Goal: Transaction & Acquisition: Book appointment/travel/reservation

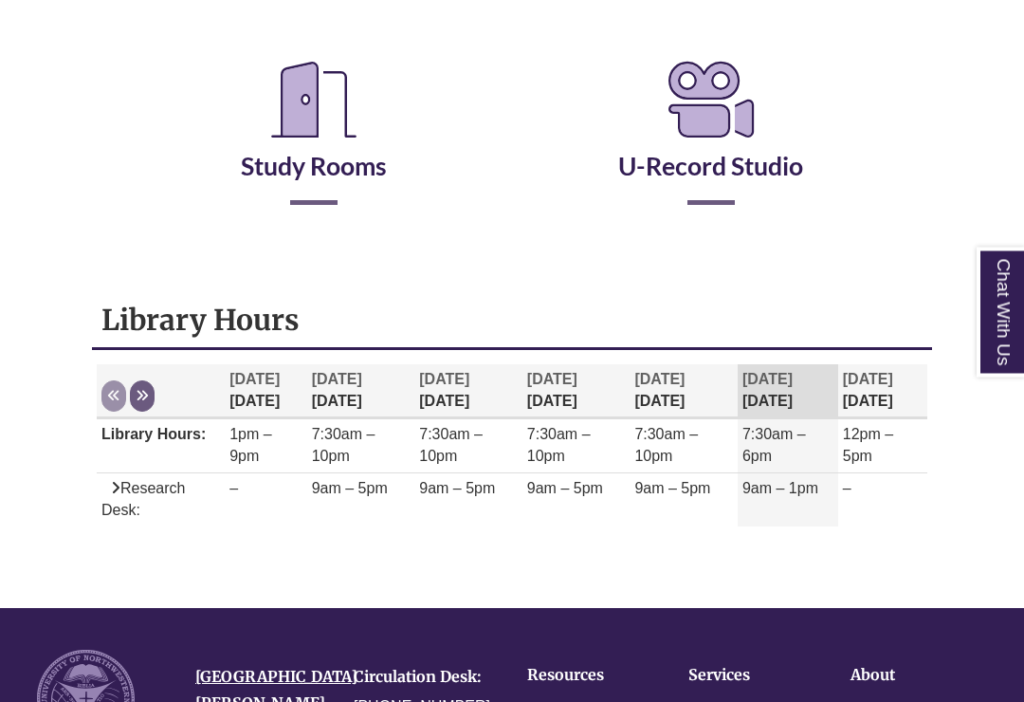
scroll to position [358, 0]
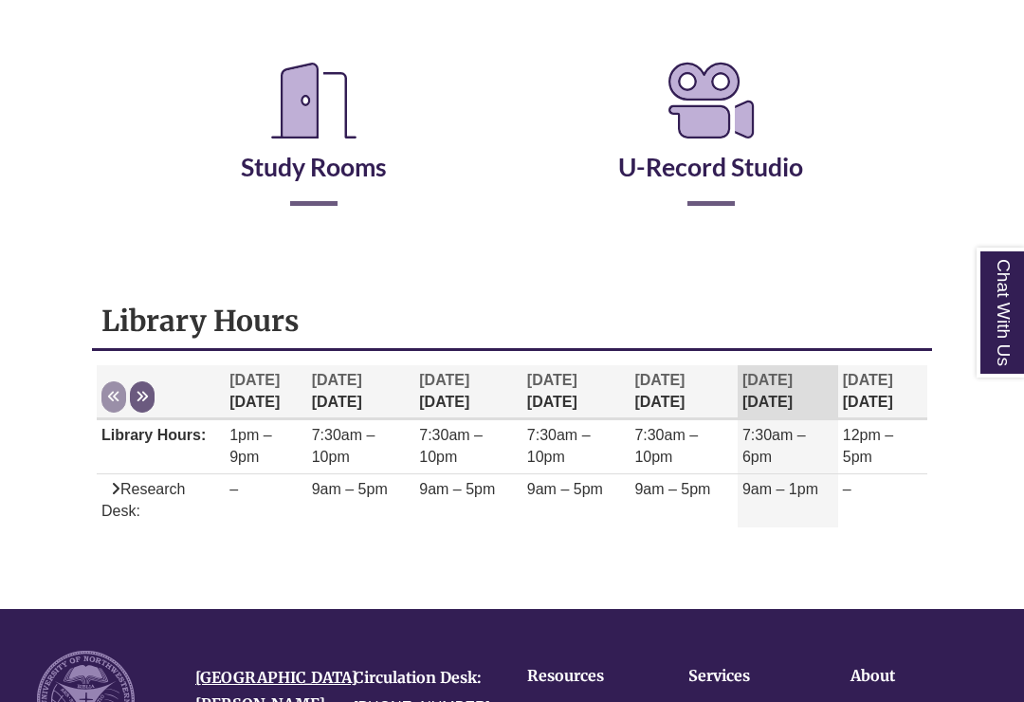
click at [296, 180] on link "Study Rooms" at bounding box center [314, 143] width 146 height 78
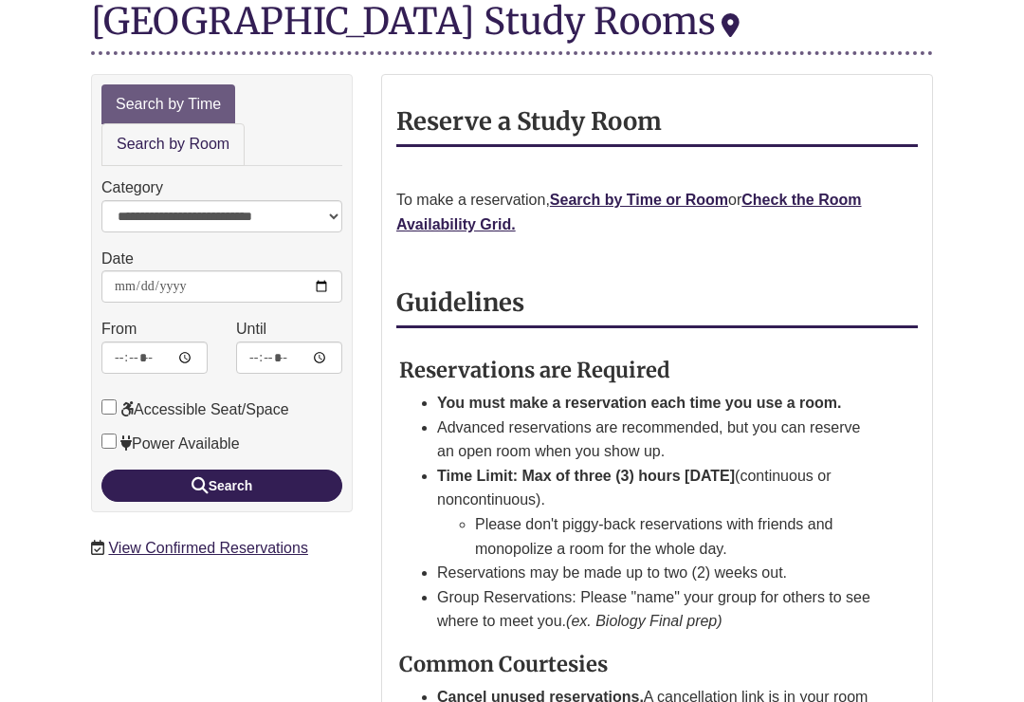
scroll to position [283, 0]
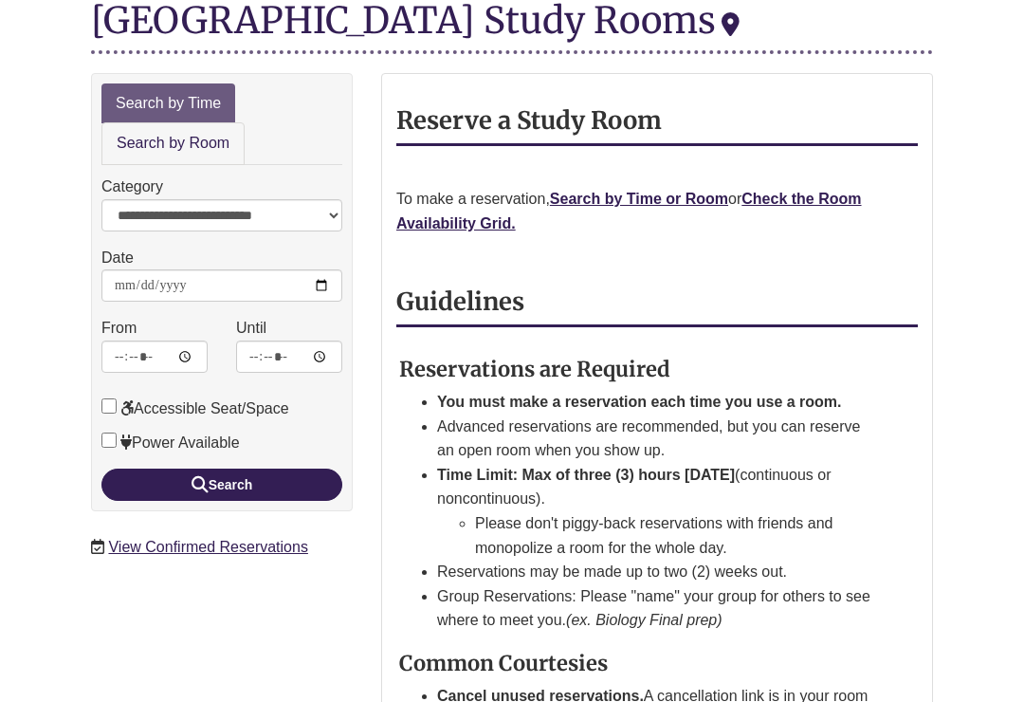
click at [839, 192] on strong "Check the Room Availability Grid." at bounding box center [628, 212] width 465 height 41
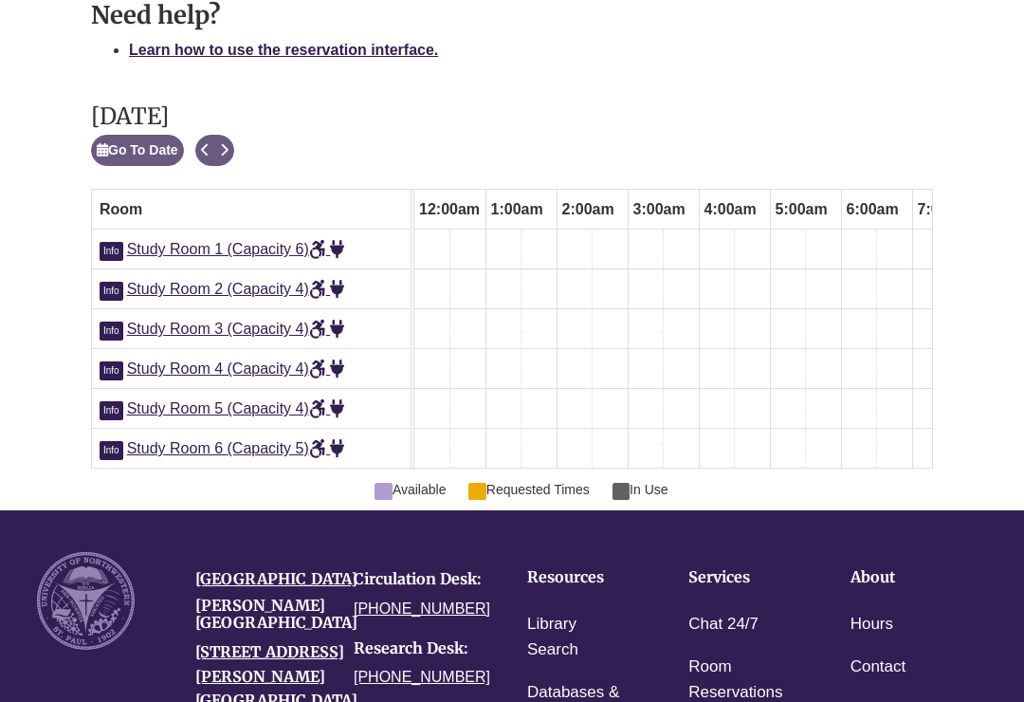
scroll to position [0, 570]
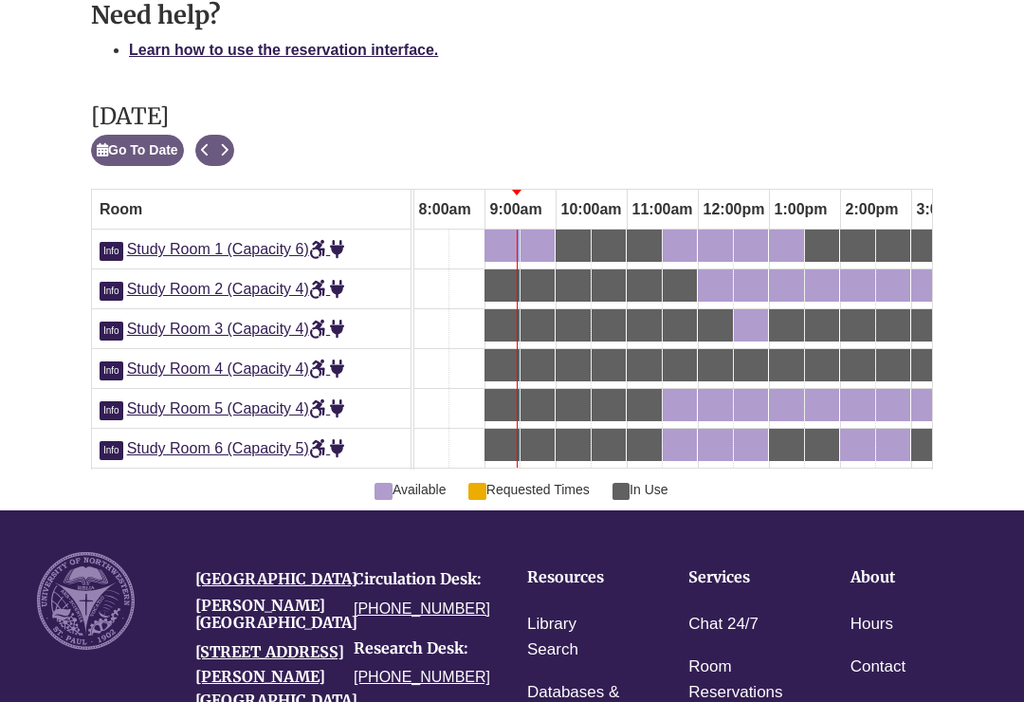
click at [228, 143] on icon "Next" at bounding box center [224, 149] width 9 height 13
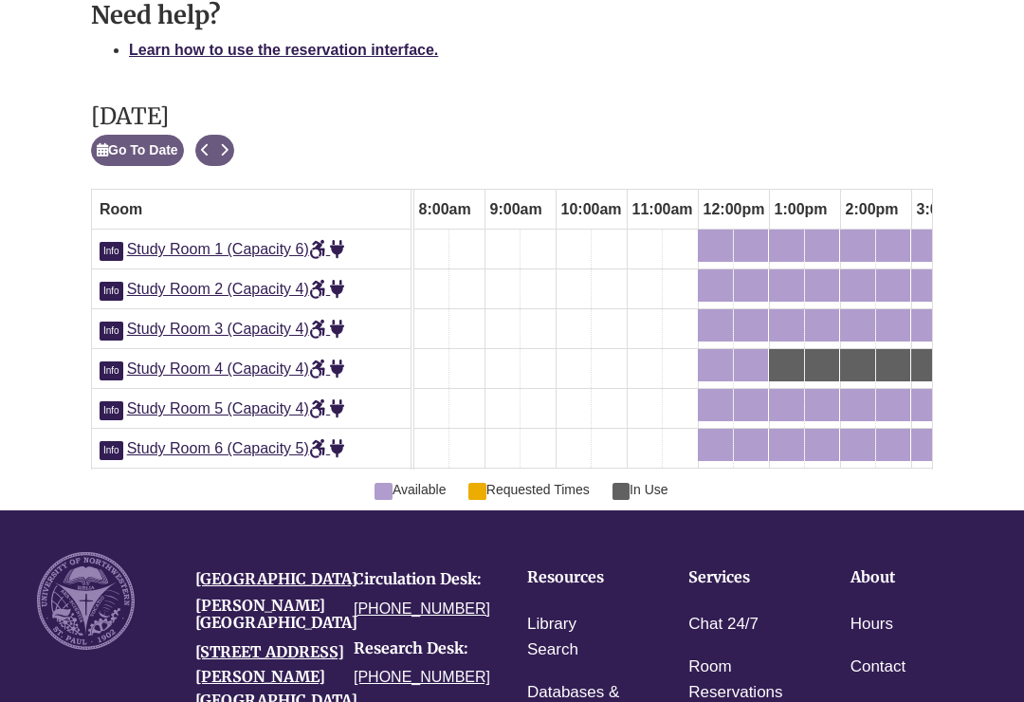
click at [234, 135] on button "Next" at bounding box center [224, 150] width 20 height 31
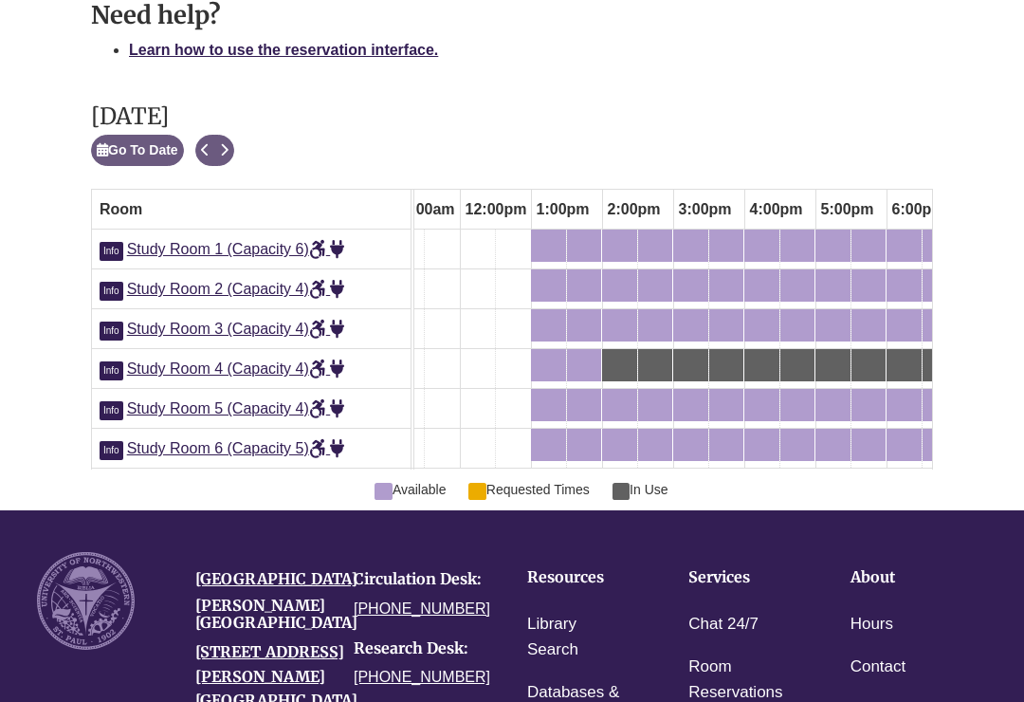
scroll to position [0, 0]
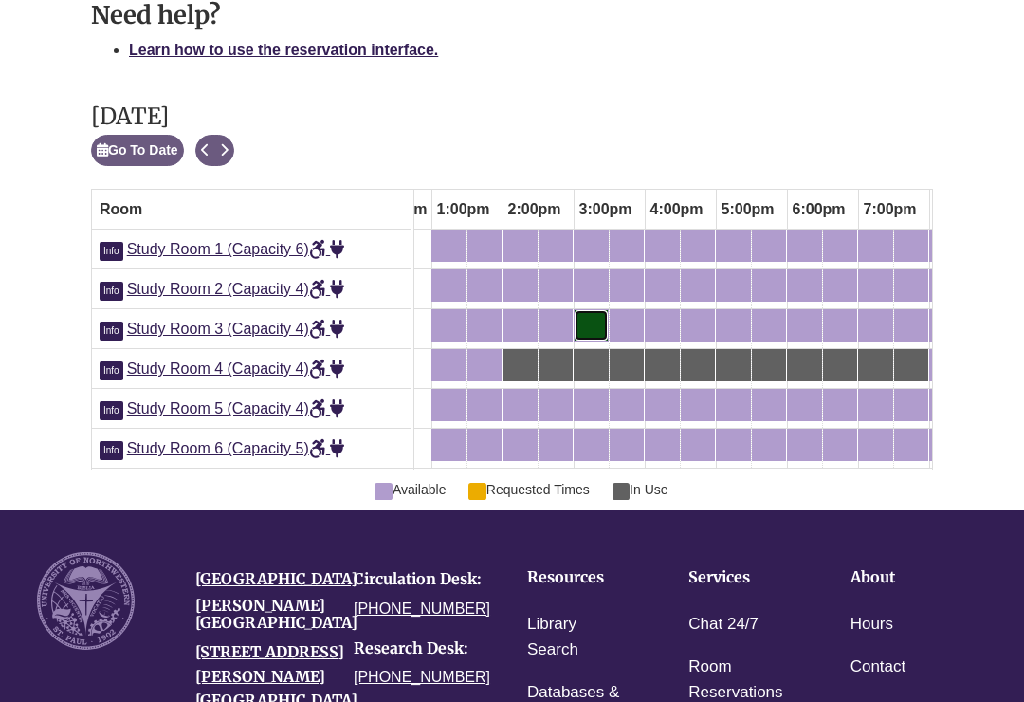
click at [586, 315] on div "3:00pm Sunday, October 12, 2025 - Study Room 3 - Available" at bounding box center [590, 325] width 31 height 21
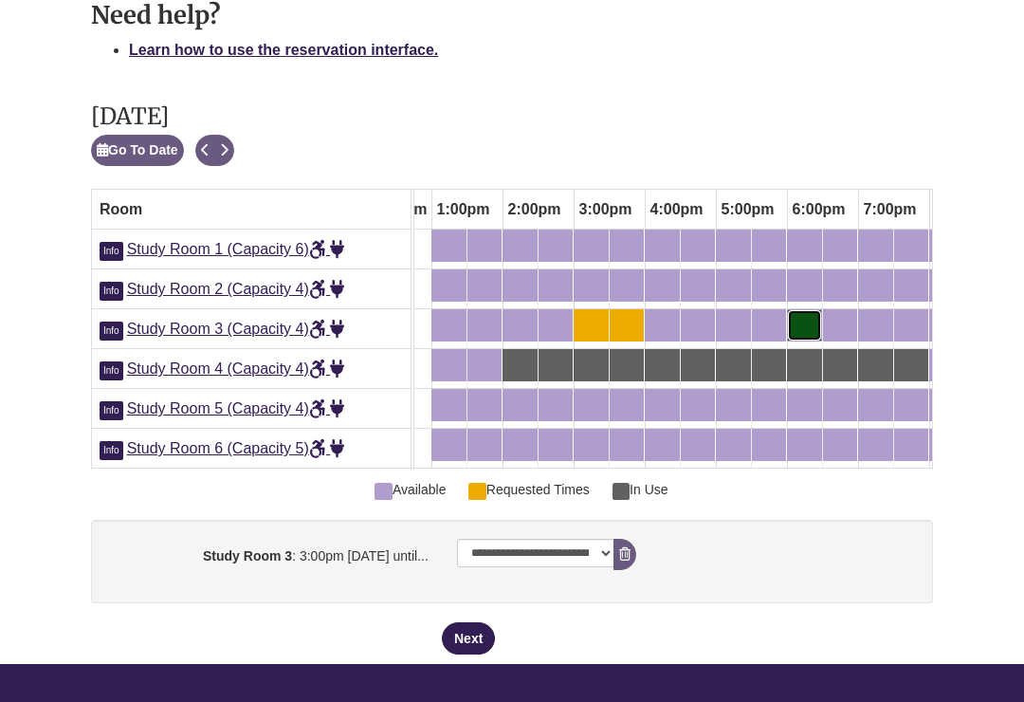
click at [812, 315] on div "6:00pm Sunday, October 12, 2025 - Study Room 3 - Available" at bounding box center [804, 325] width 31 height 21
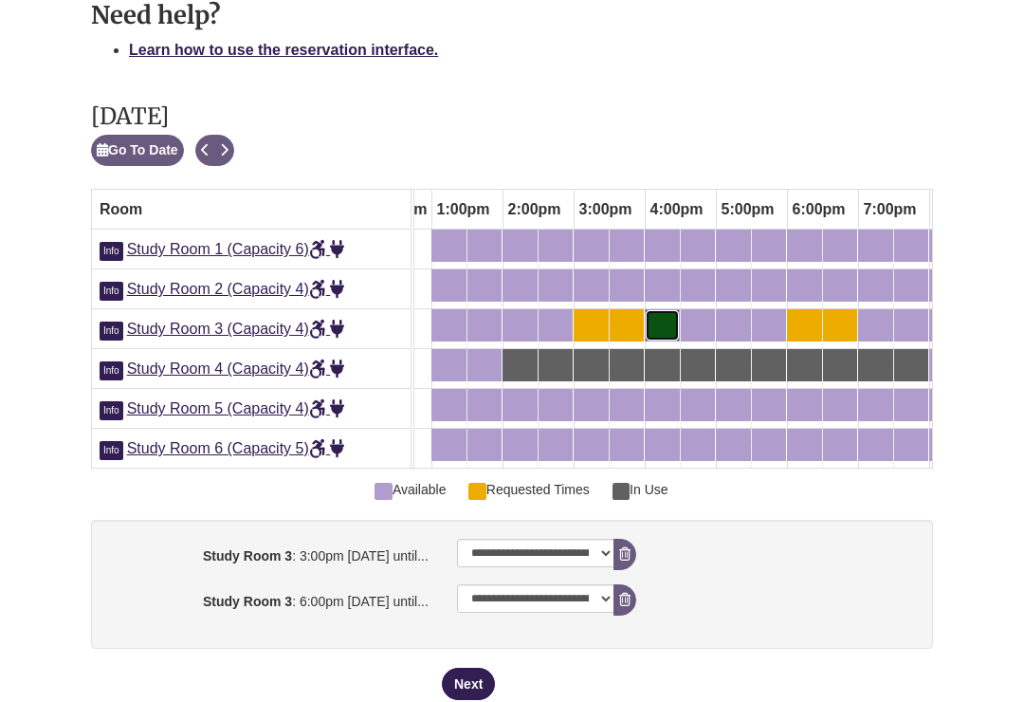
click at [660, 315] on div "4:00pm Sunday, October 12, 2025 - Study Room 3 - Available" at bounding box center [662, 325] width 31 height 21
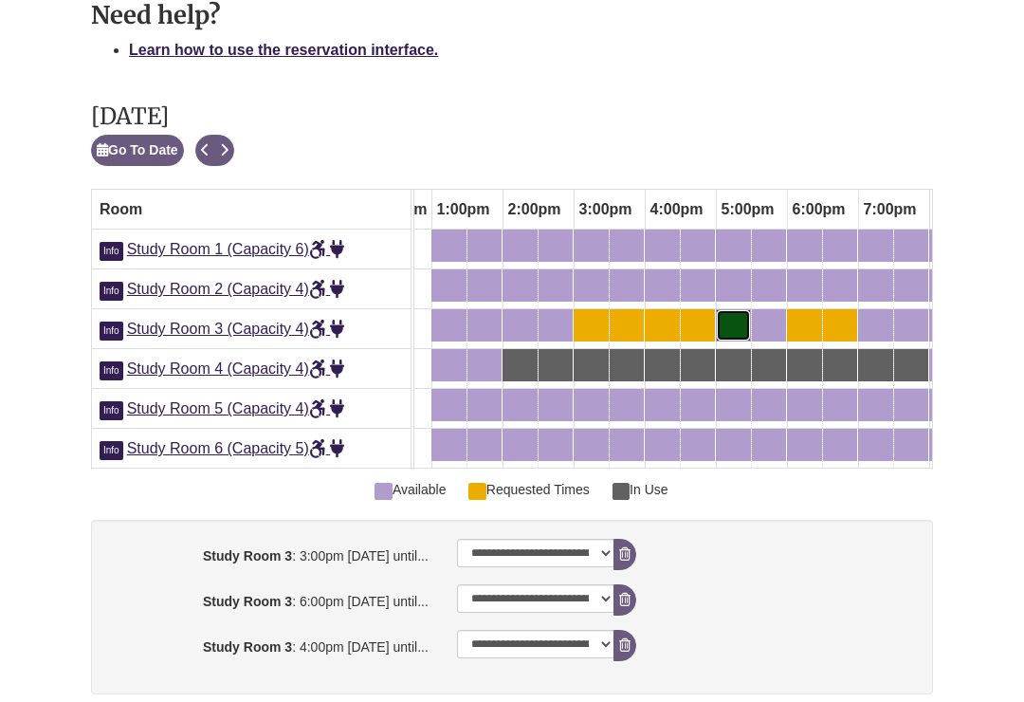
click at [740, 315] on div "5:00pm Sunday, October 12, 2025 - Study Room 3 - Available" at bounding box center [733, 325] width 31 height 21
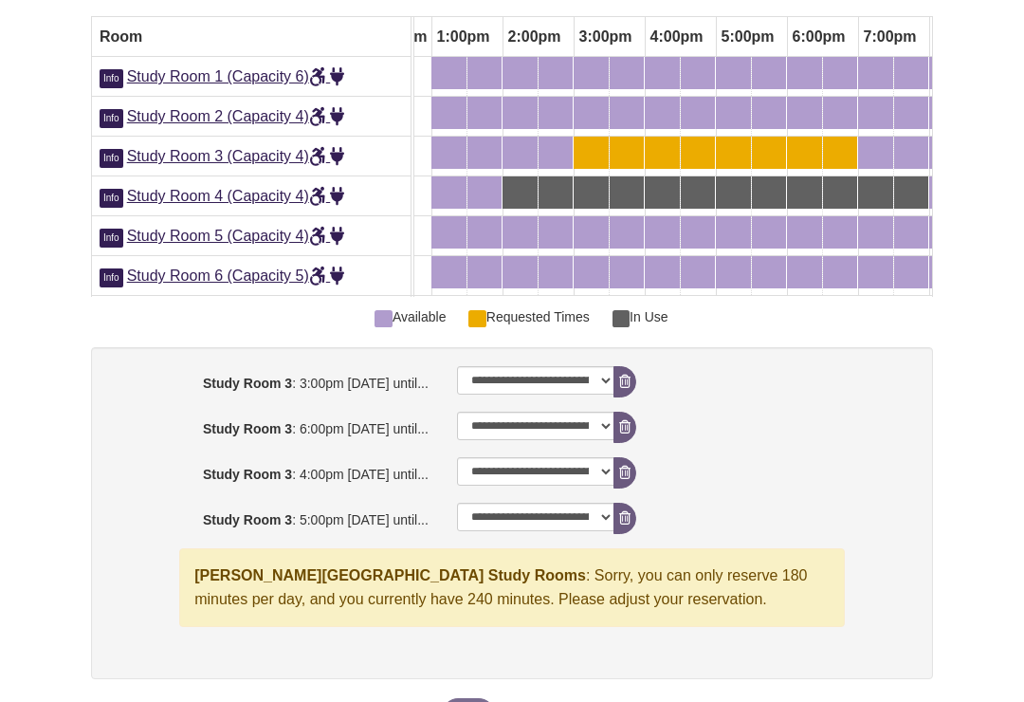
click at [619, 420] on icon "booking form" at bounding box center [624, 426] width 11 height 13
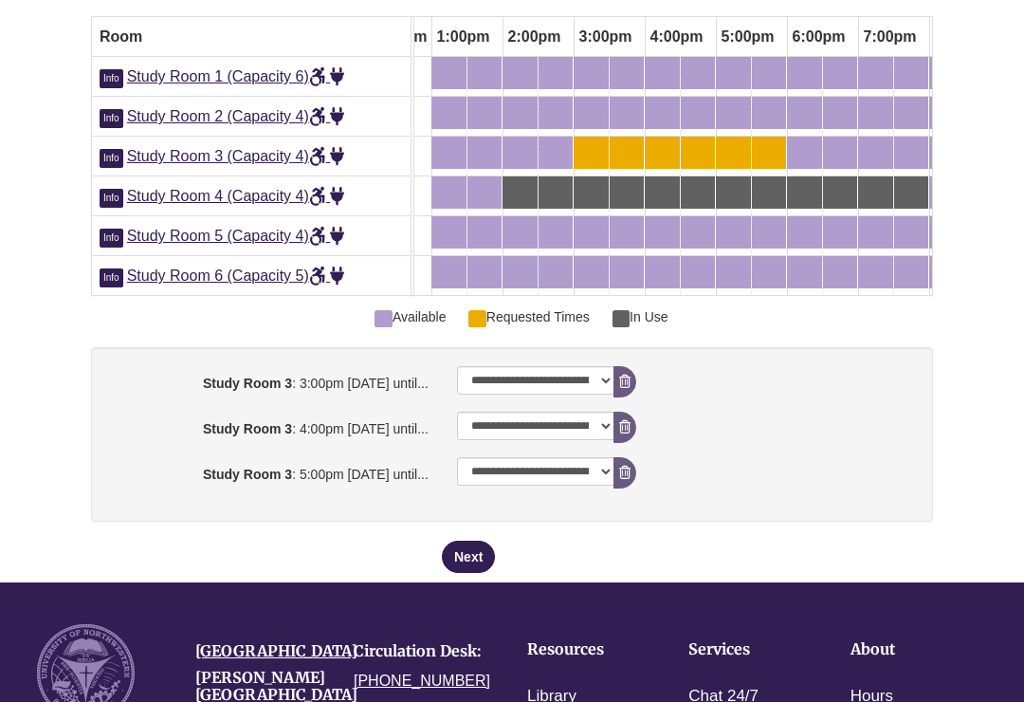
click at [470, 566] on button "Next" at bounding box center [468, 556] width 53 height 32
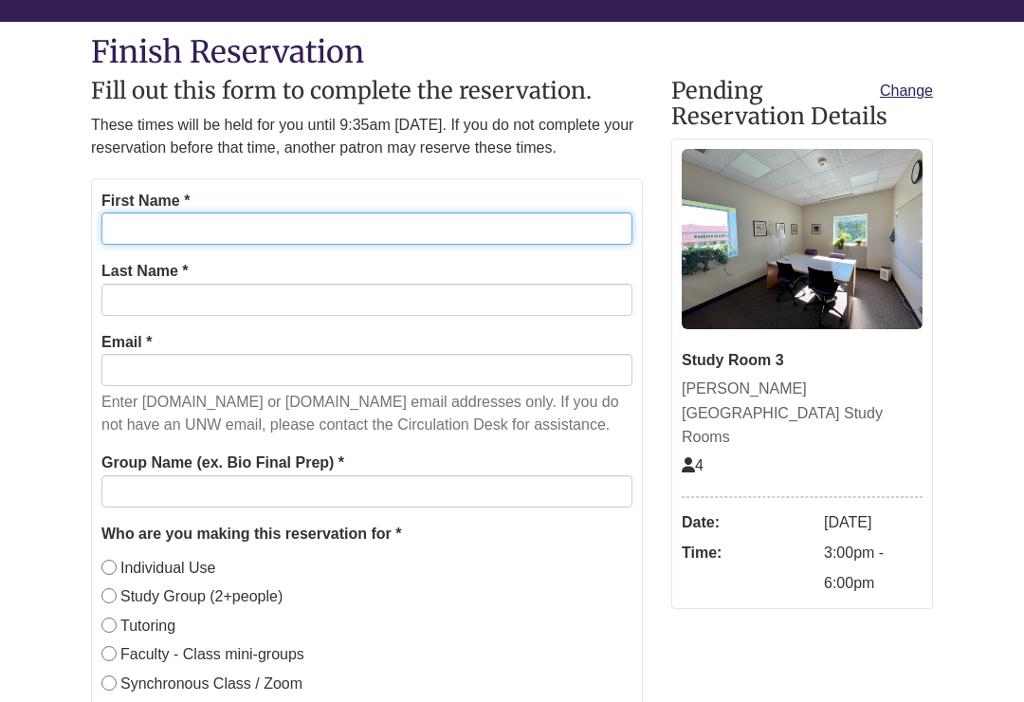
click at [506, 241] on input "First Name *" at bounding box center [366, 228] width 531 height 32
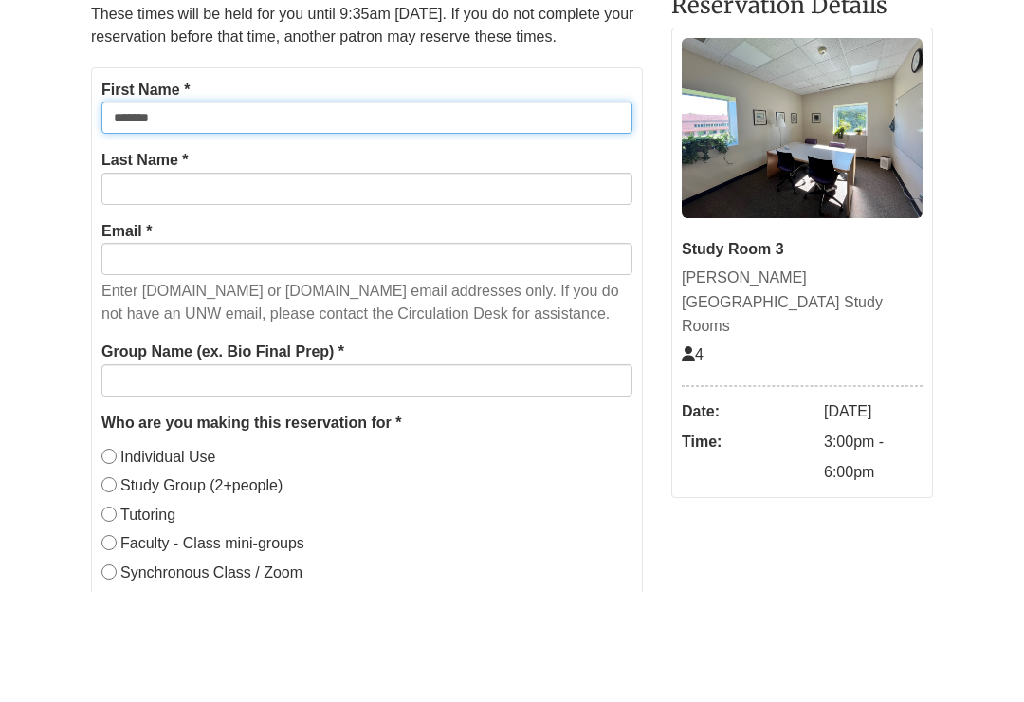
type input "******"
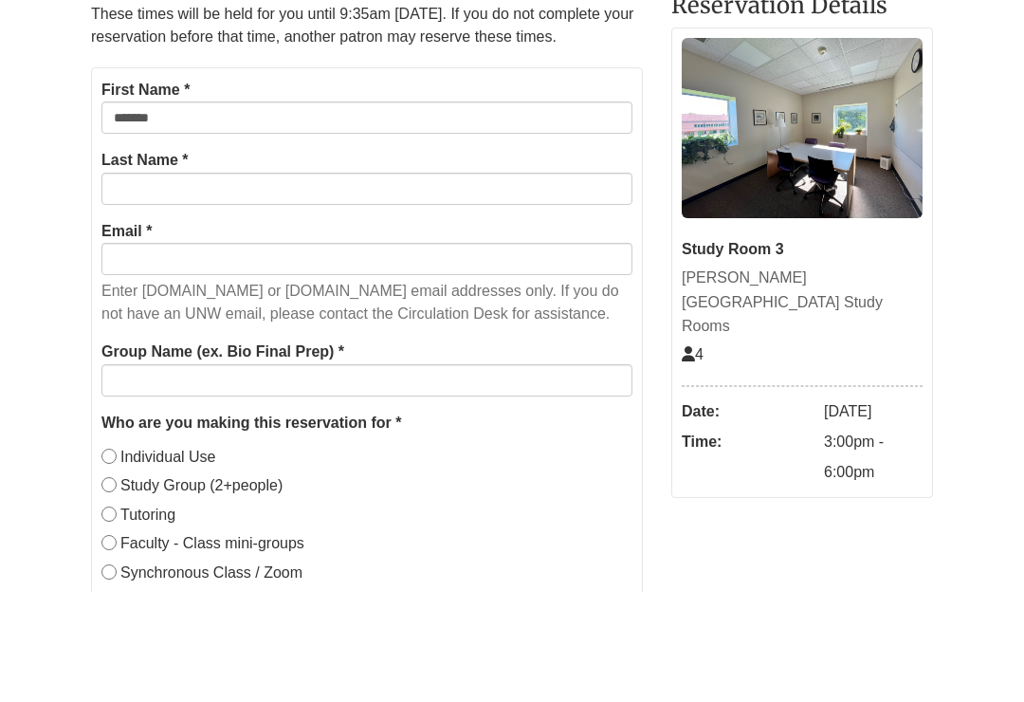
click at [138, 259] on label "Last Name *" at bounding box center [144, 271] width 87 height 25
click at [138, 283] on input "Last Name *" at bounding box center [366, 299] width 531 height 32
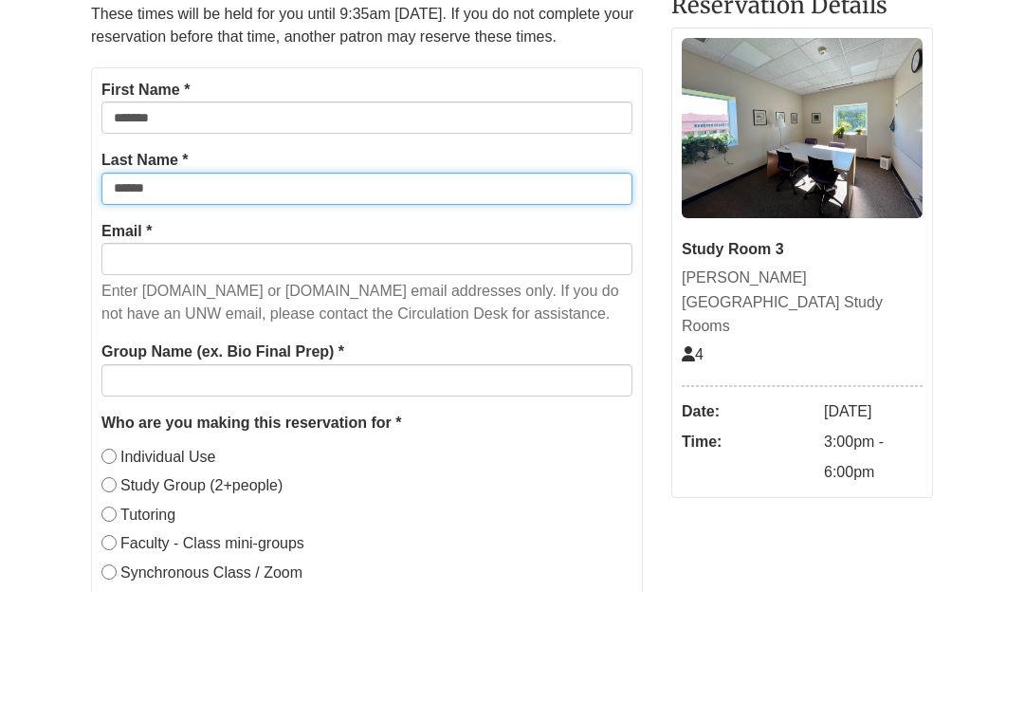
type input "*****"
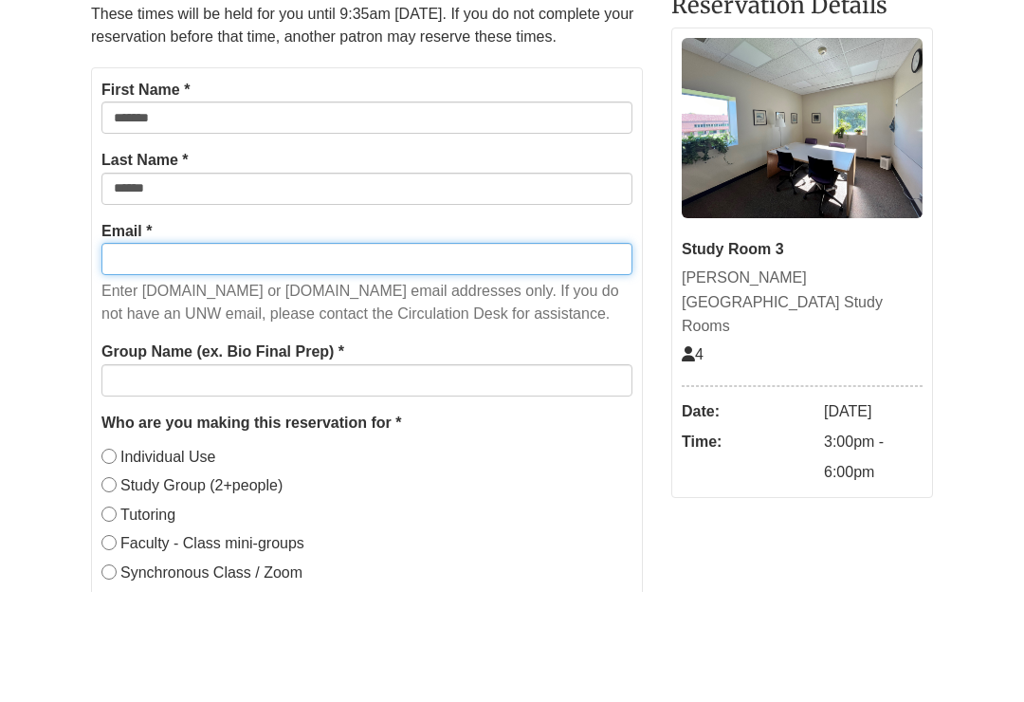
click at [138, 354] on input "Email *" at bounding box center [366, 370] width 531 height 32
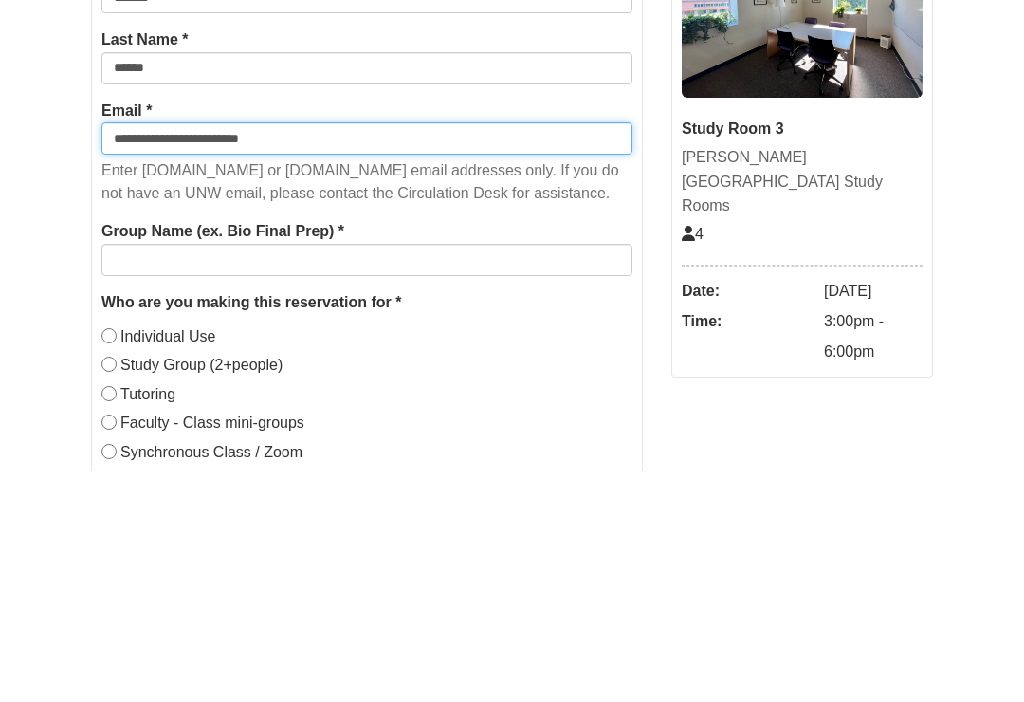
type input "**********"
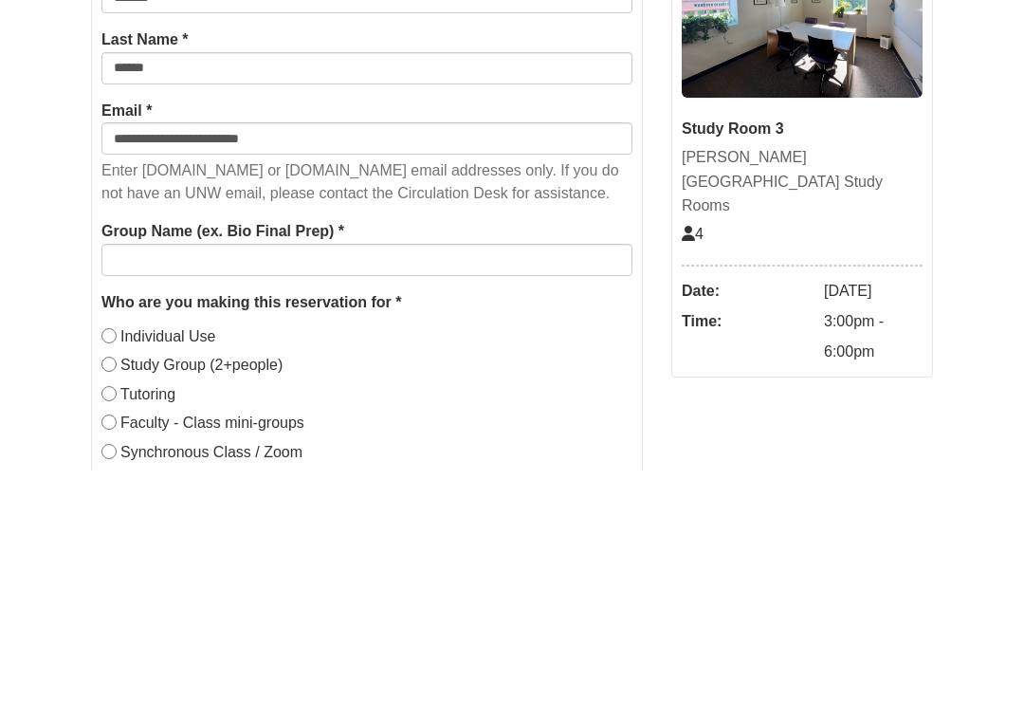
click at [118, 450] on label "Group Name (ex. Bio Final Prep) *" at bounding box center [222, 462] width 243 height 25
click at [118, 475] on input "Group Name (ex. Bio Final Prep) *" at bounding box center [366, 491] width 531 height 32
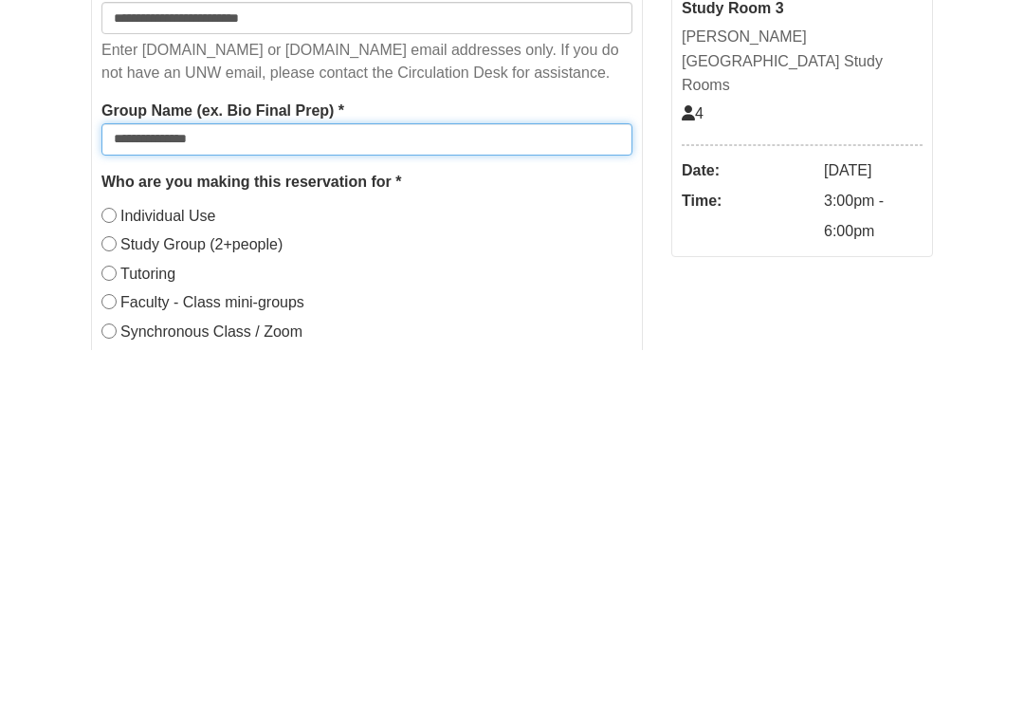
type input "**********"
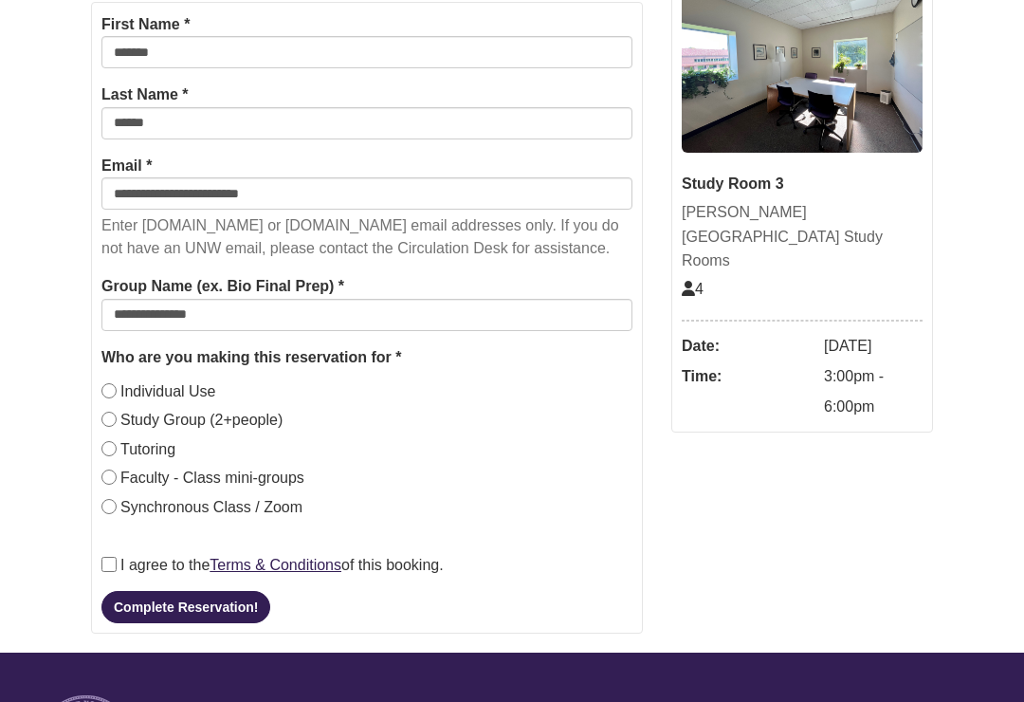
click at [143, 624] on button "Complete Reservation!" at bounding box center [185, 608] width 169 height 32
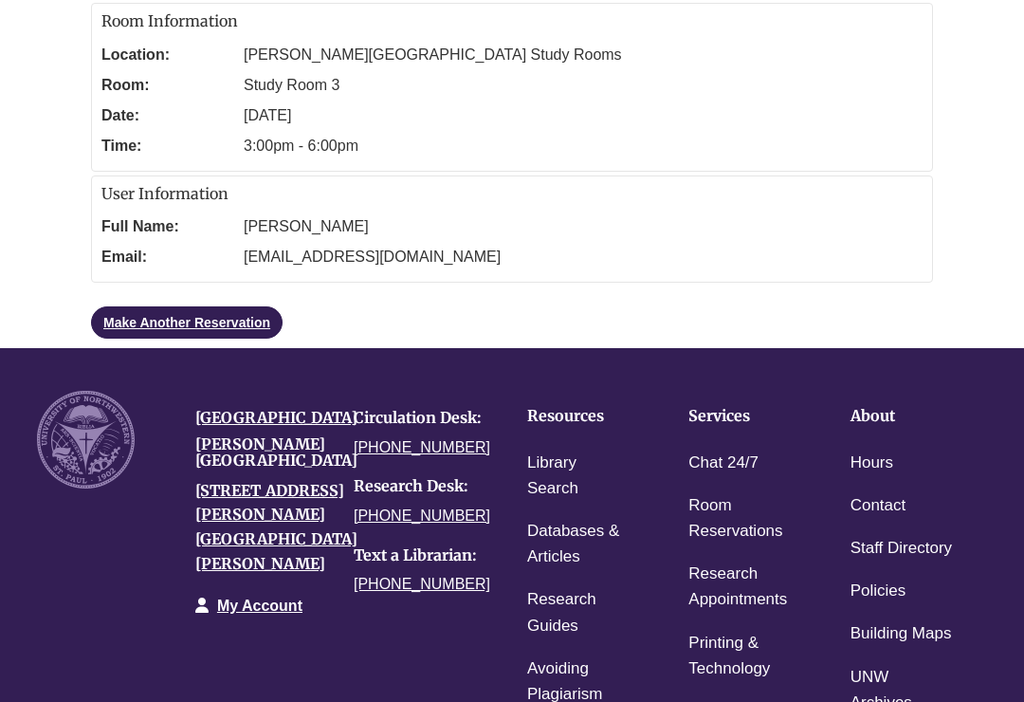
scroll to position [338, 0]
click at [250, 318] on link "Make Another Reservation" at bounding box center [187, 322] width 192 height 32
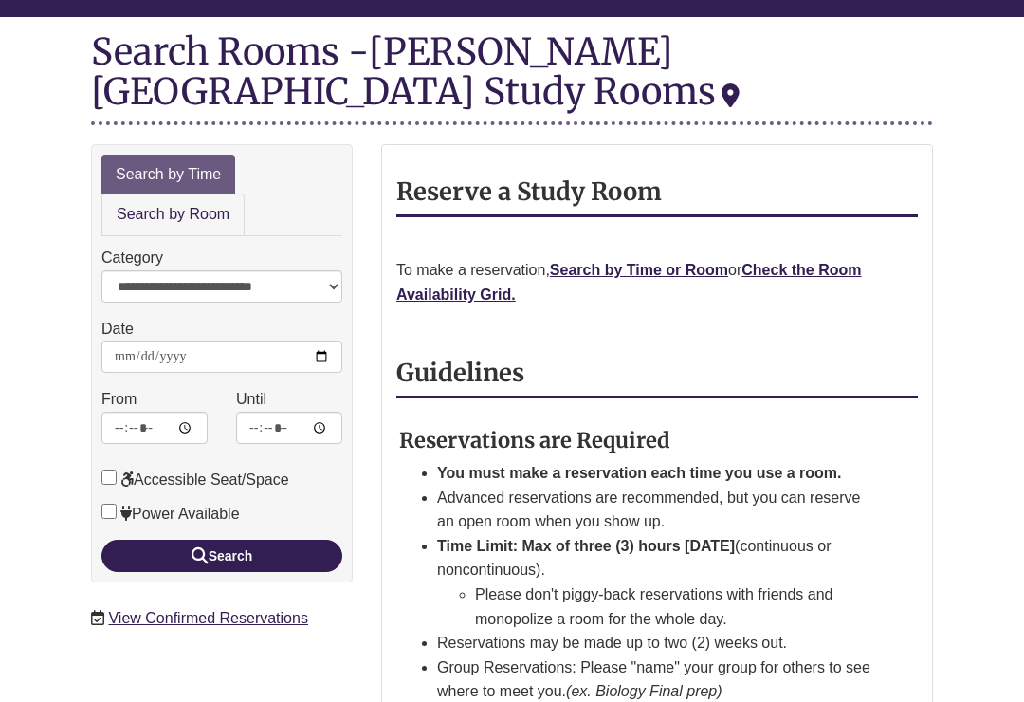
scroll to position [218, 0]
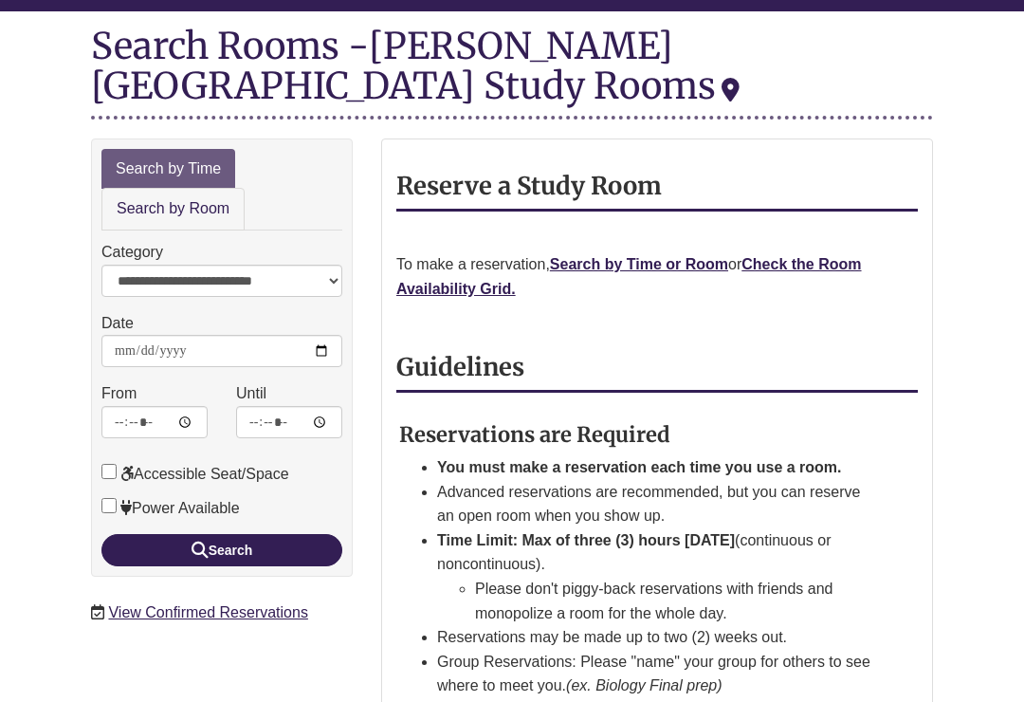
click at [820, 256] on strong "Check the Room Availability Grid." at bounding box center [628, 276] width 465 height 41
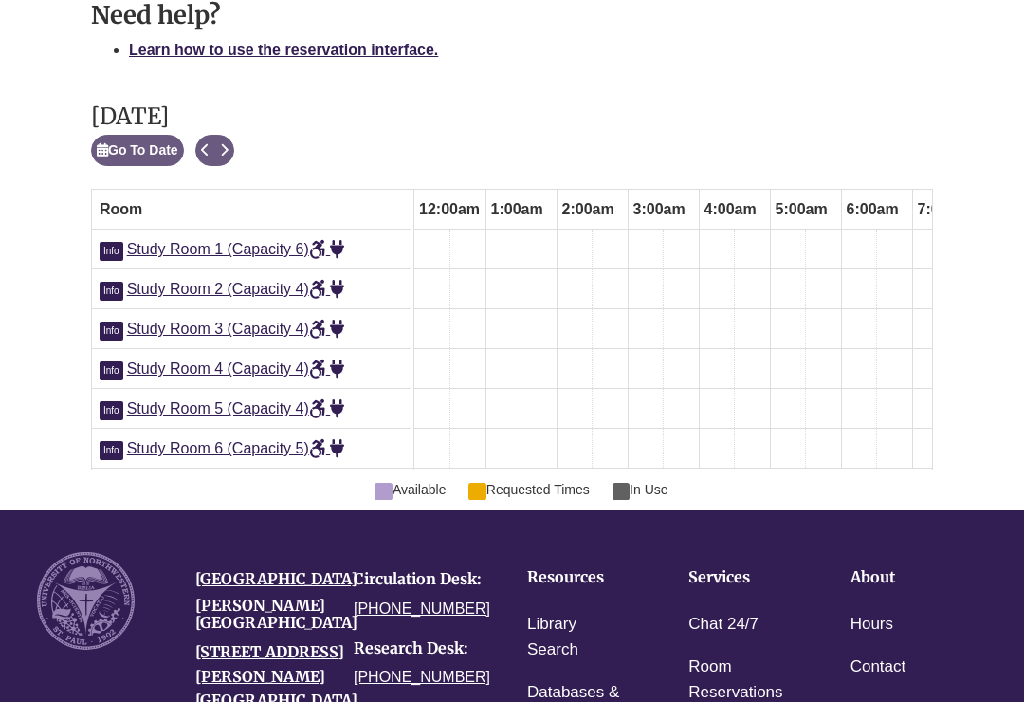
scroll to position [0, 570]
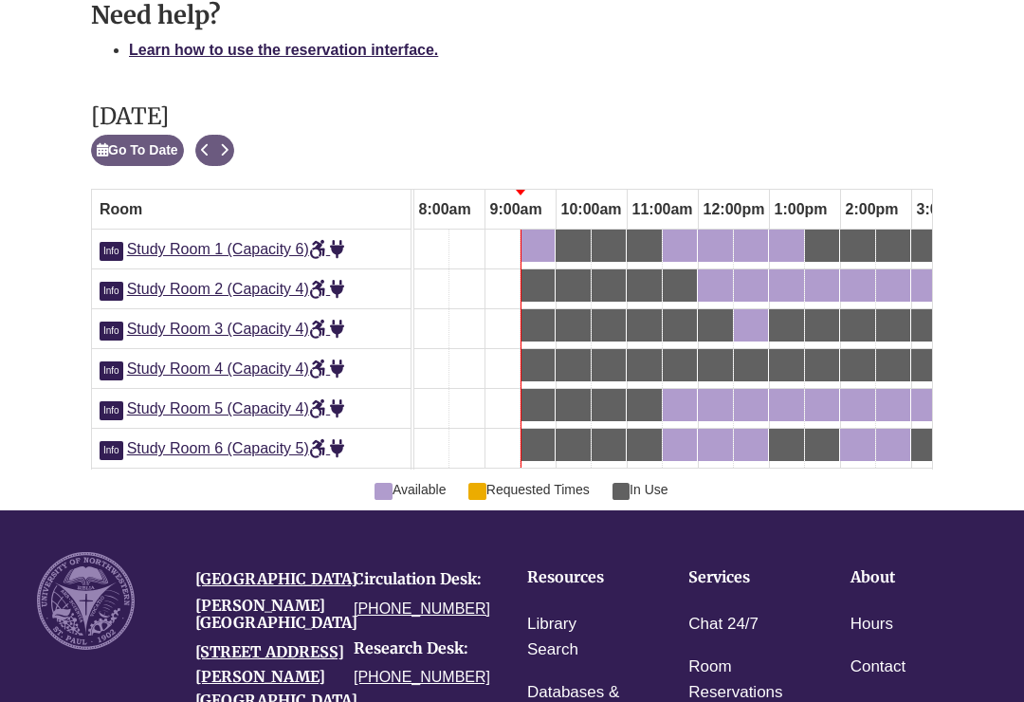
click at [225, 143] on icon "Next" at bounding box center [224, 149] width 9 height 13
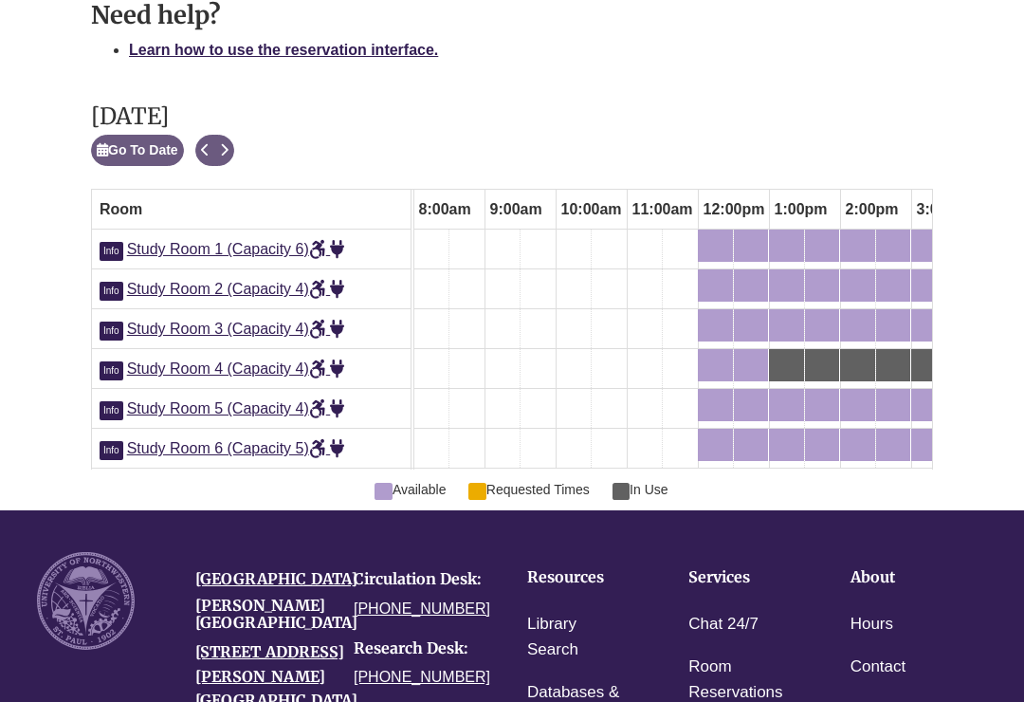
click at [232, 135] on button "Next" at bounding box center [224, 150] width 20 height 31
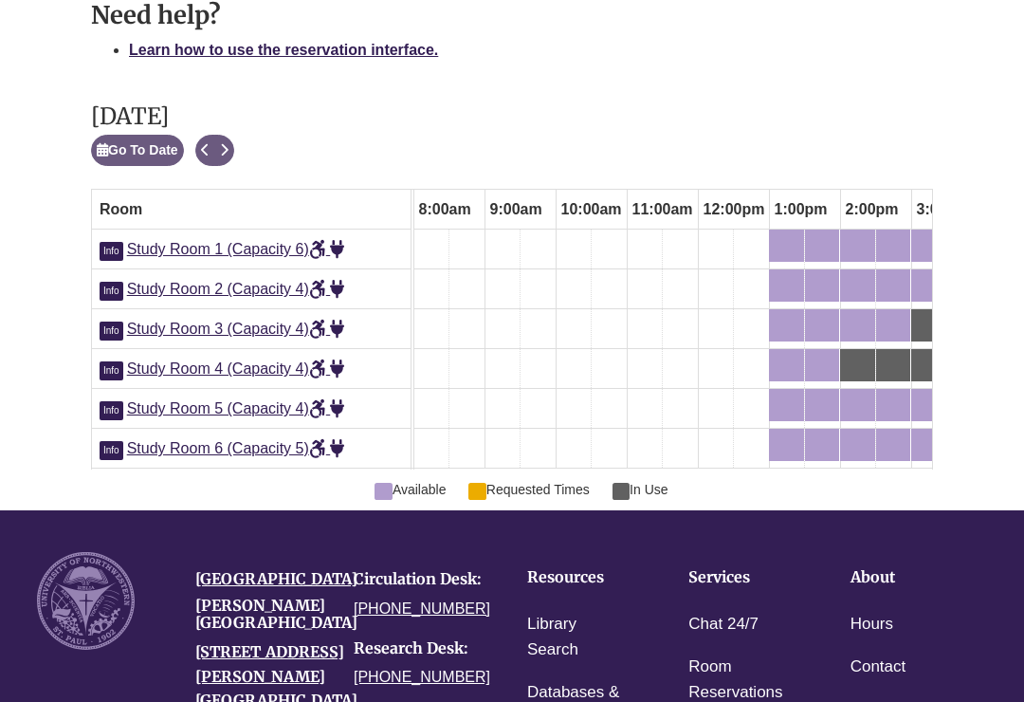
click at [228, 135] on button "Next" at bounding box center [224, 150] width 20 height 31
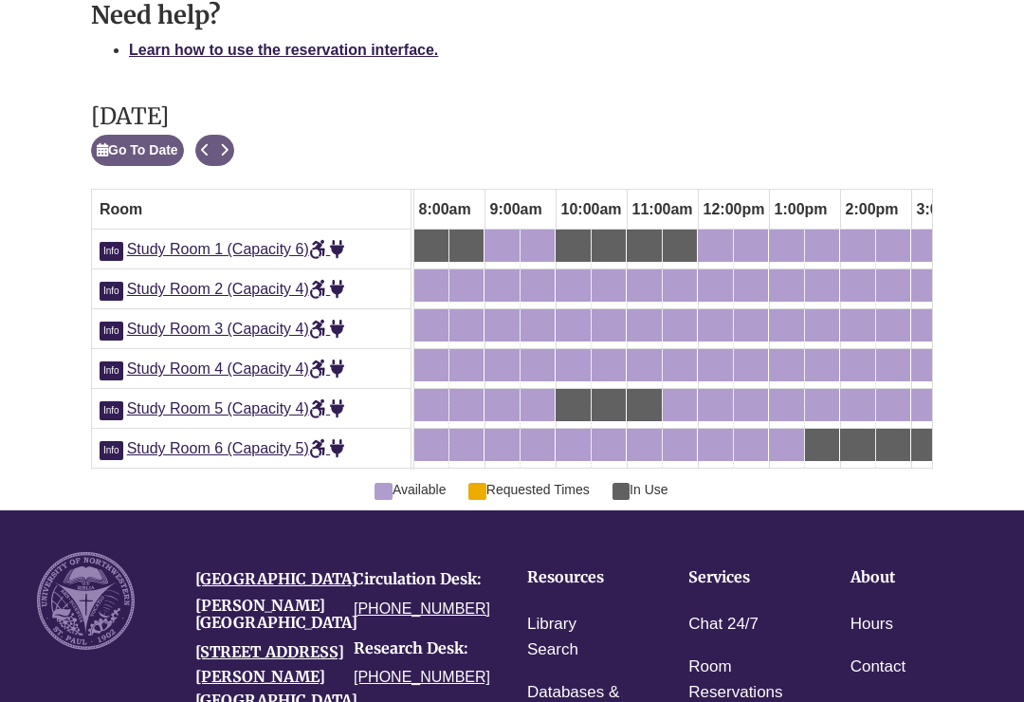
click at [226, 143] on icon "Next" at bounding box center [224, 149] width 9 height 13
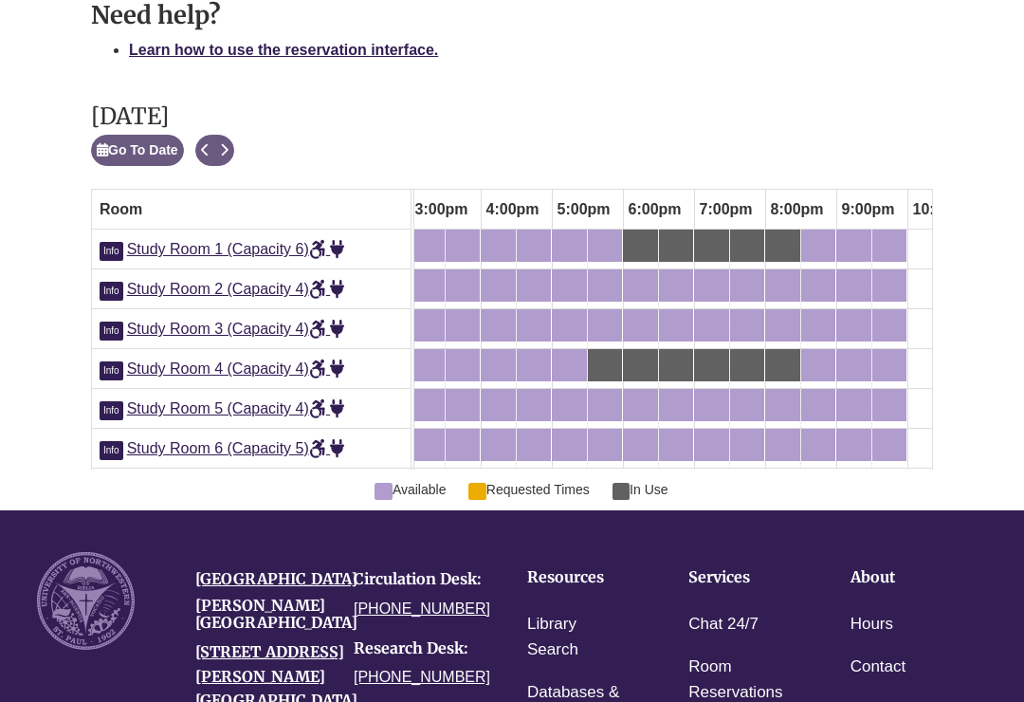
scroll to position [0, 0]
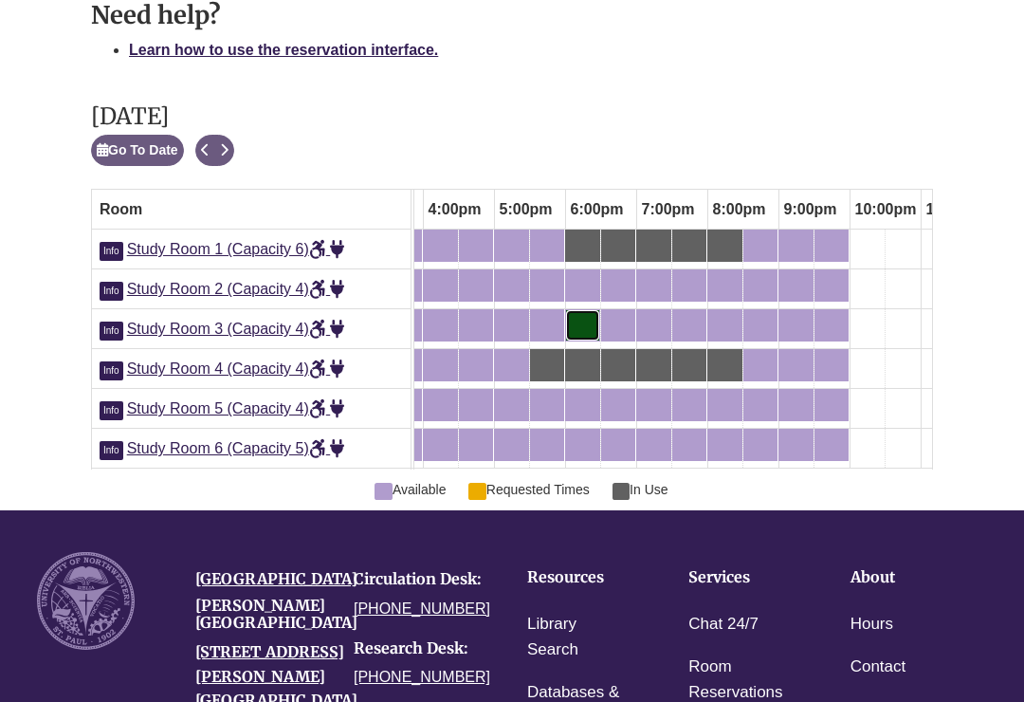
click at [592, 315] on div "6:00pm Tuesday, October 14, 2025 - Study Room 3 - Available" at bounding box center [582, 325] width 31 height 21
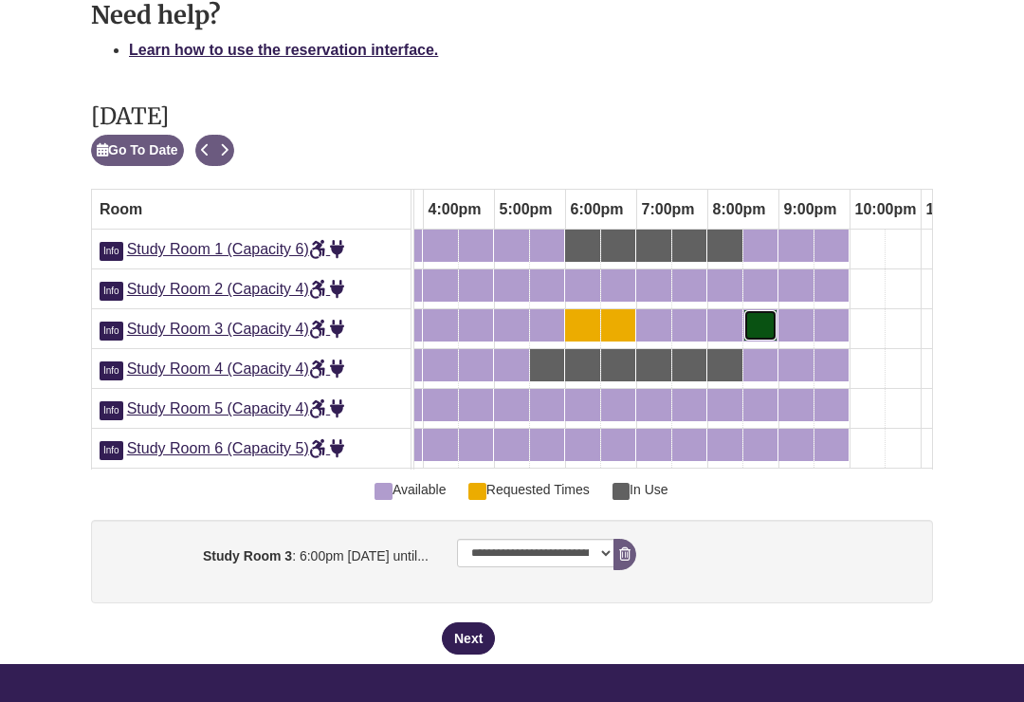
click at [760, 315] on div "8:30pm Tuesday, October 14, 2025 - Study Room 3 - Available" at bounding box center [760, 325] width 30 height 21
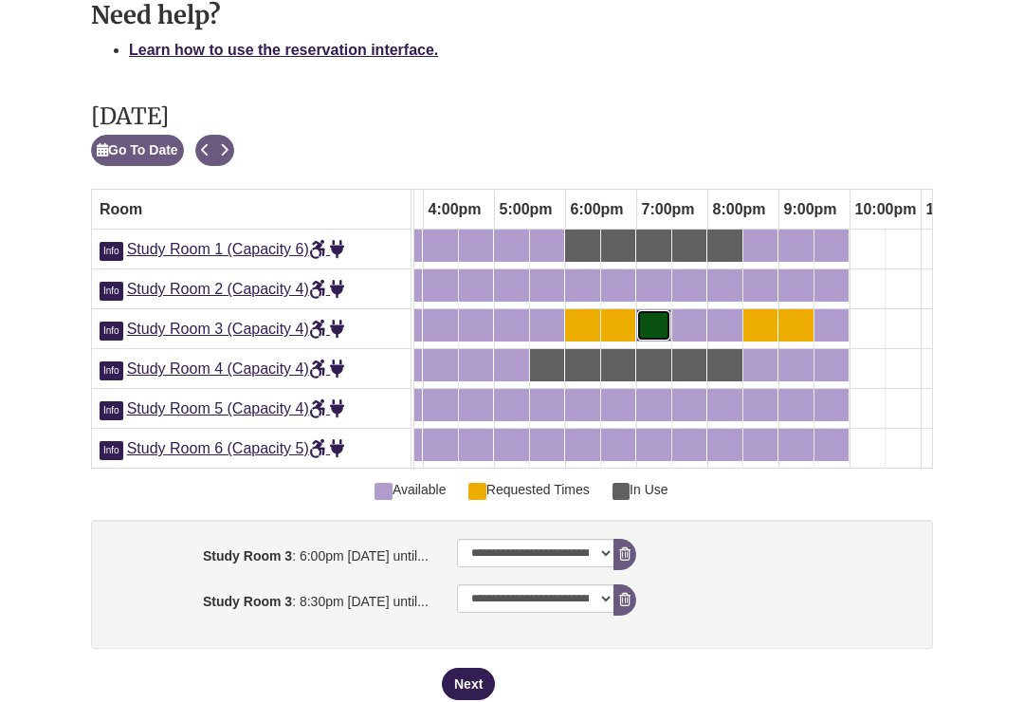
click at [657, 309] on link "7:00pm Tuesday, October 14, 2025 - Study Room 3 - Available" at bounding box center [653, 325] width 35 height 32
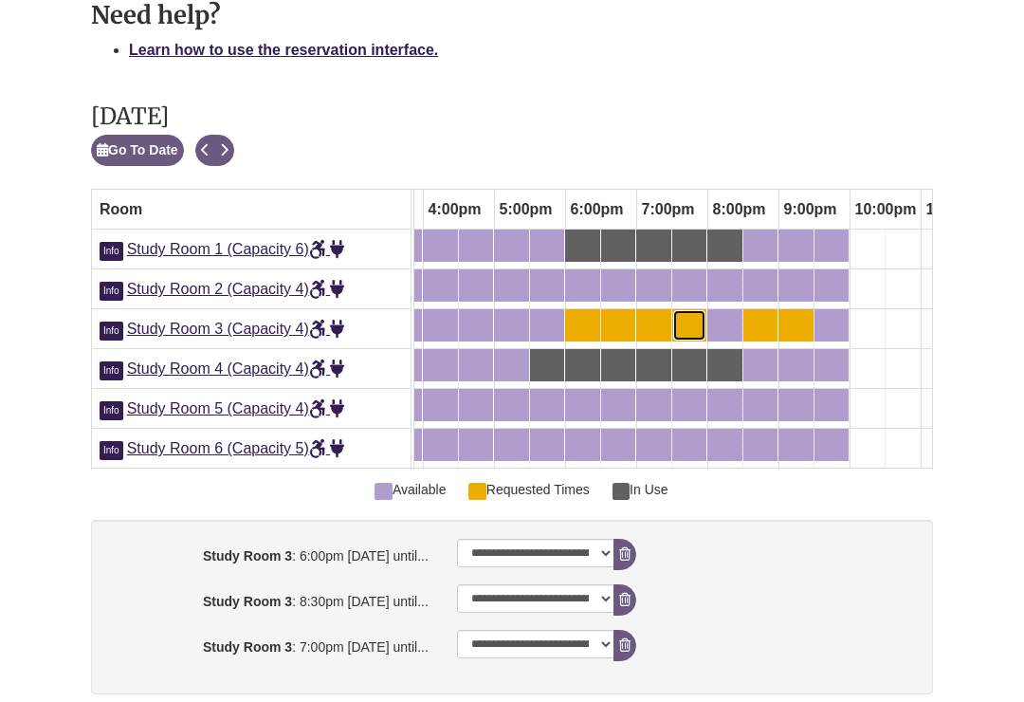
click at [698, 315] on div "7:30pm Tuesday, October 14, 2025 - Study Room 3 - Available" at bounding box center [689, 325] width 30 height 21
click at [733, 315] on div "8:00pm Tuesday, October 14, 2025 - Study Room 3 - Available" at bounding box center [724, 325] width 31 height 21
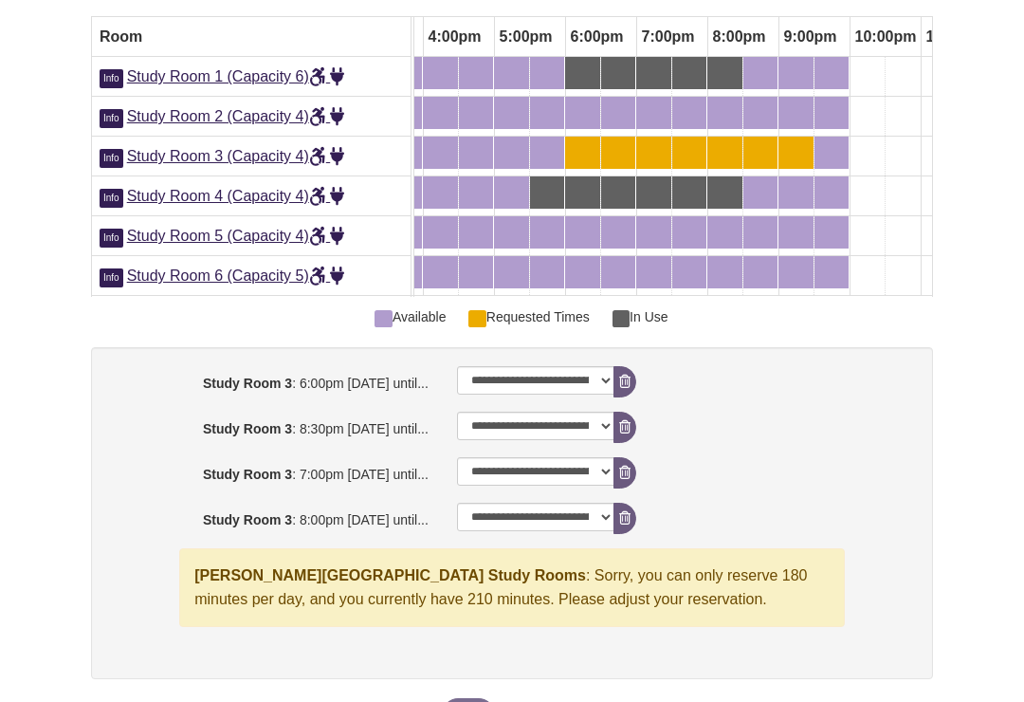
click at [631, 411] on button "Remove Pending Reservation" at bounding box center [624, 426] width 23 height 31
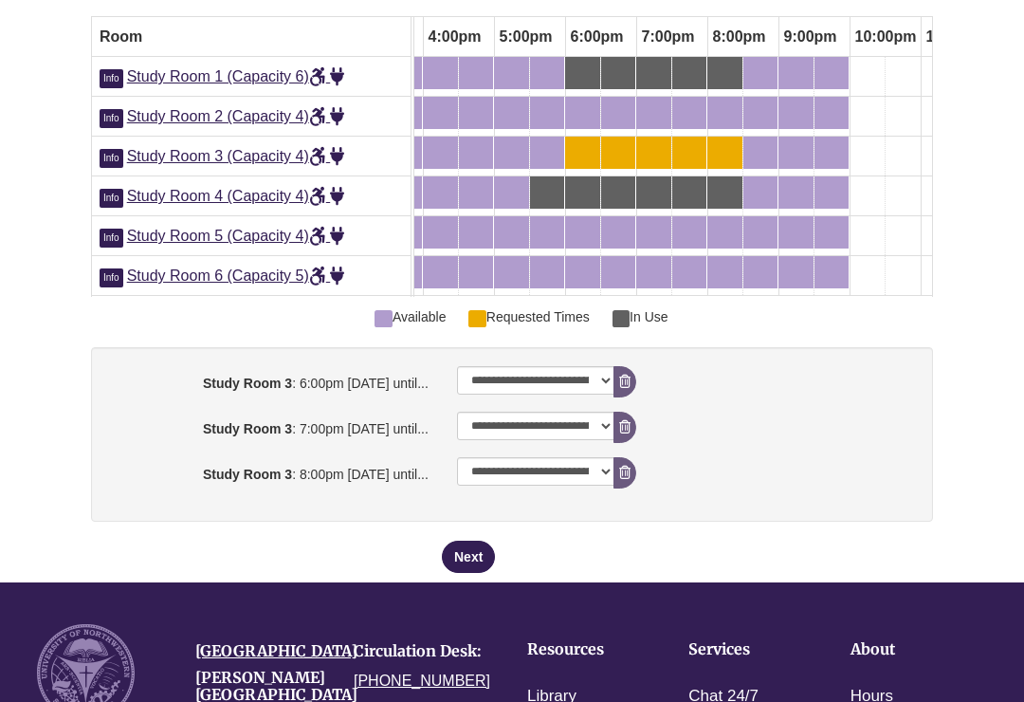
click at [467, 553] on button "Next" at bounding box center [468, 556] width 53 height 32
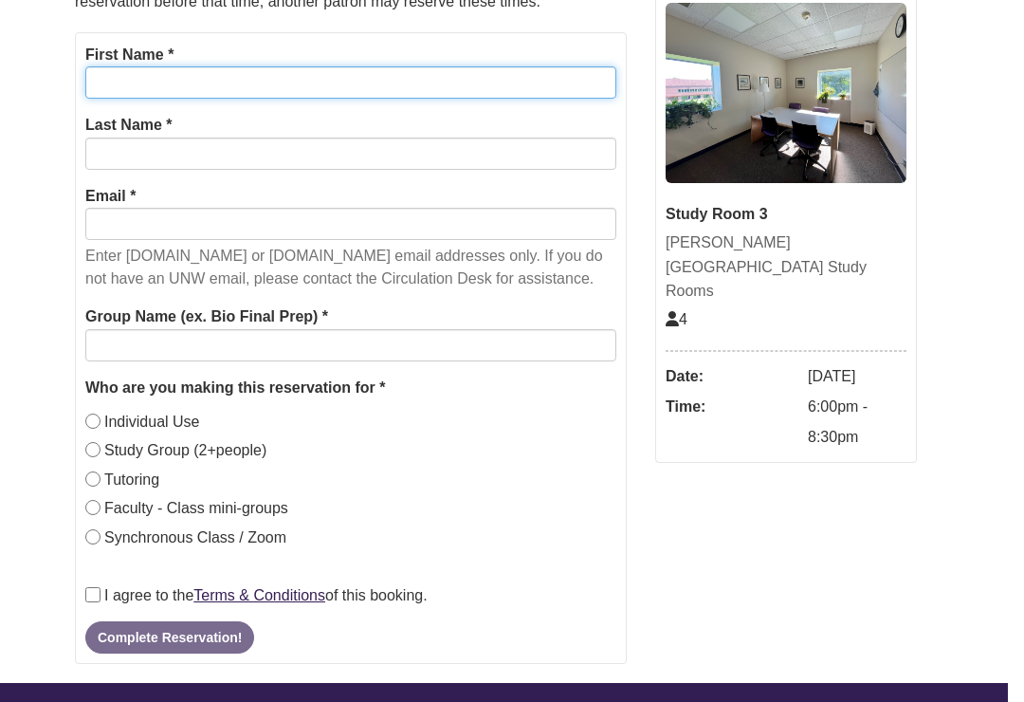
click at [107, 90] on input "First Name *" at bounding box center [351, 83] width 531 height 32
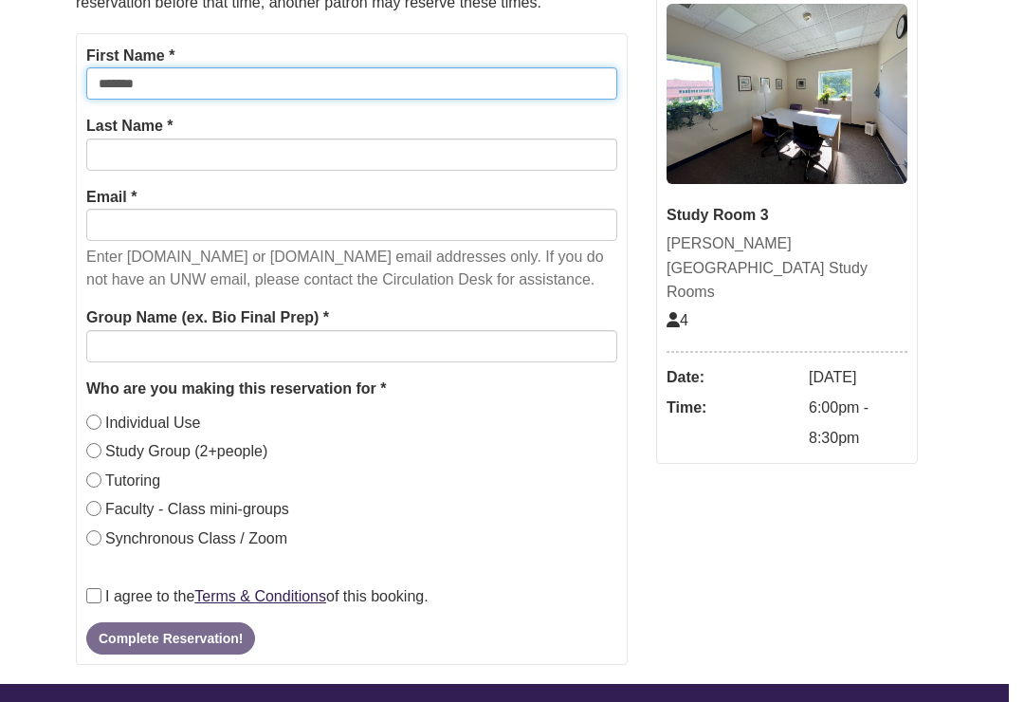
type input "******"
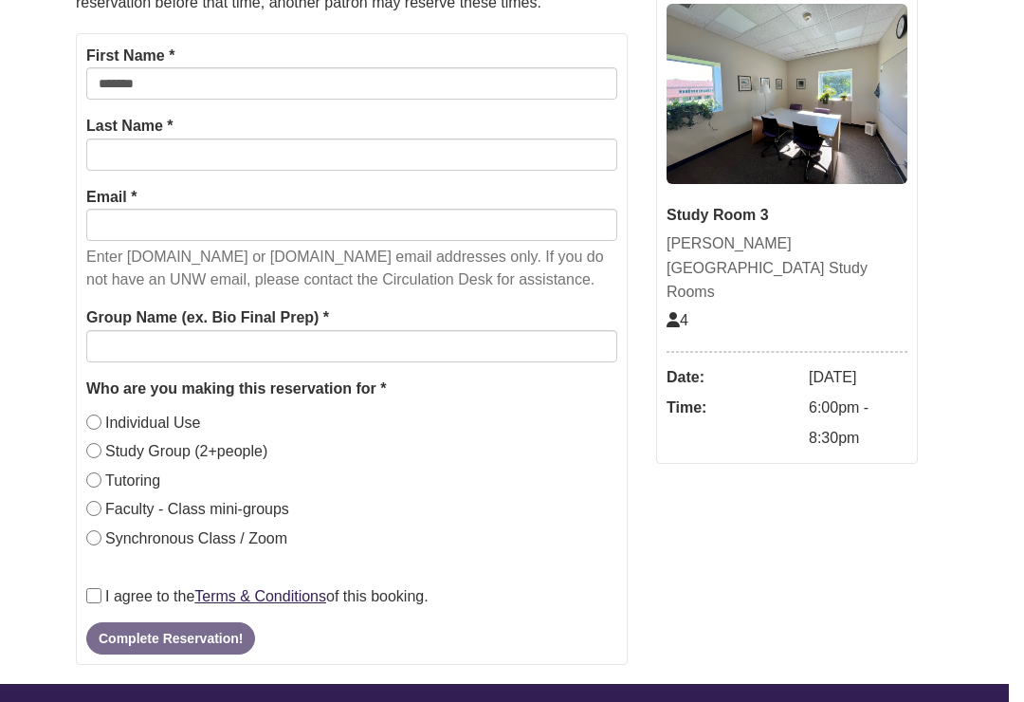
click at [121, 171] on input "Last Name *" at bounding box center [351, 154] width 531 height 32
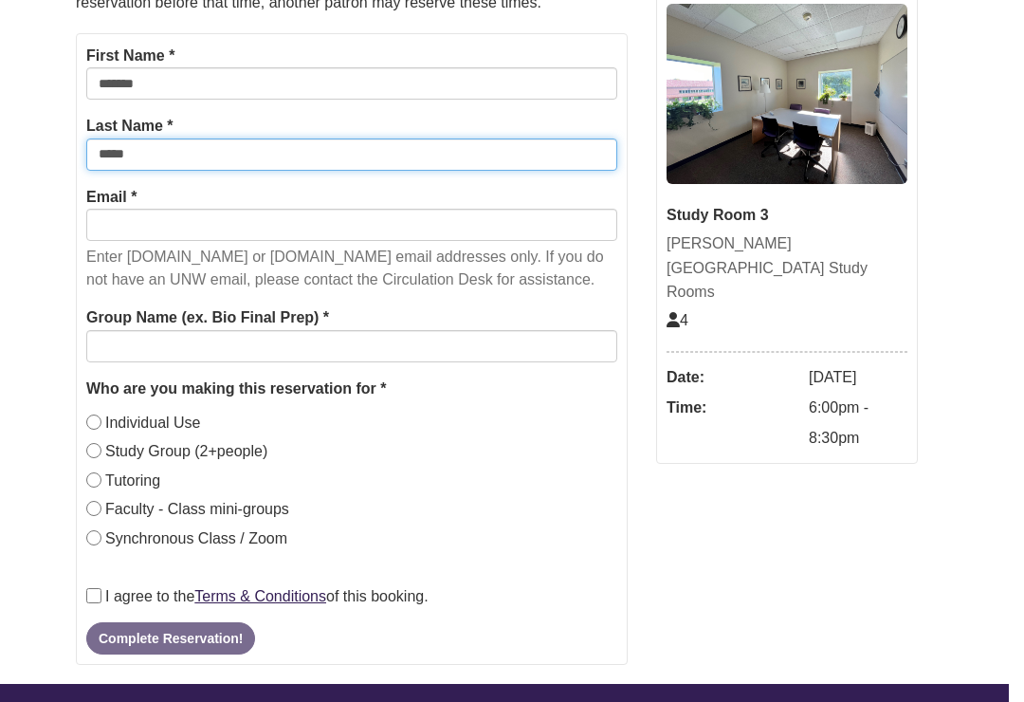
type input "*****"
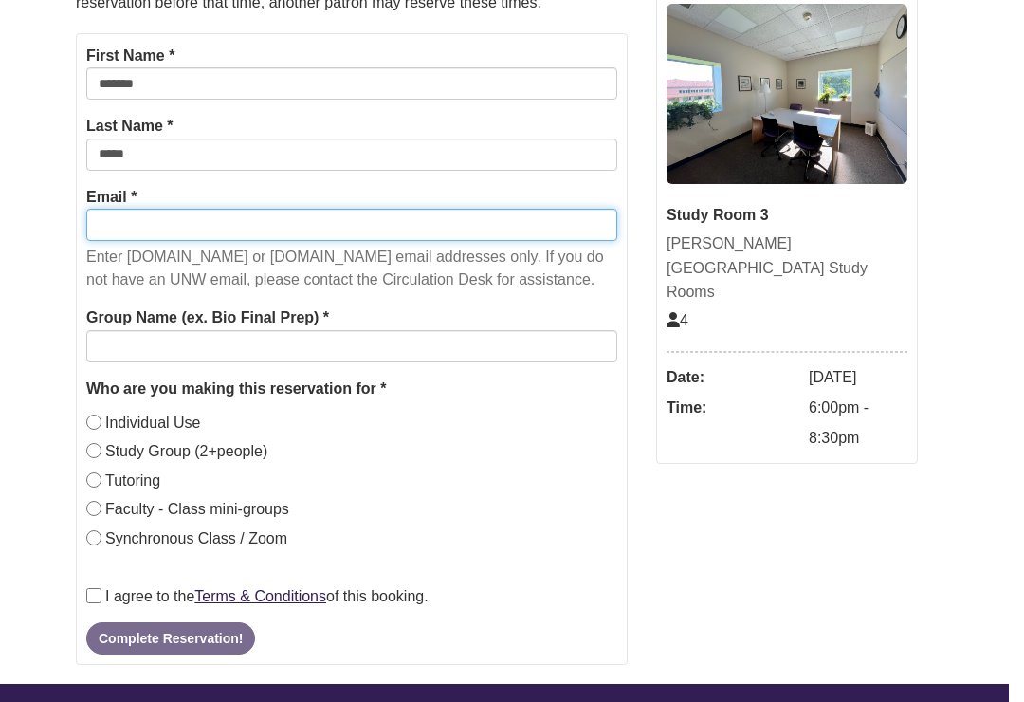
click at [119, 241] on input "Email *" at bounding box center [351, 225] width 531 height 32
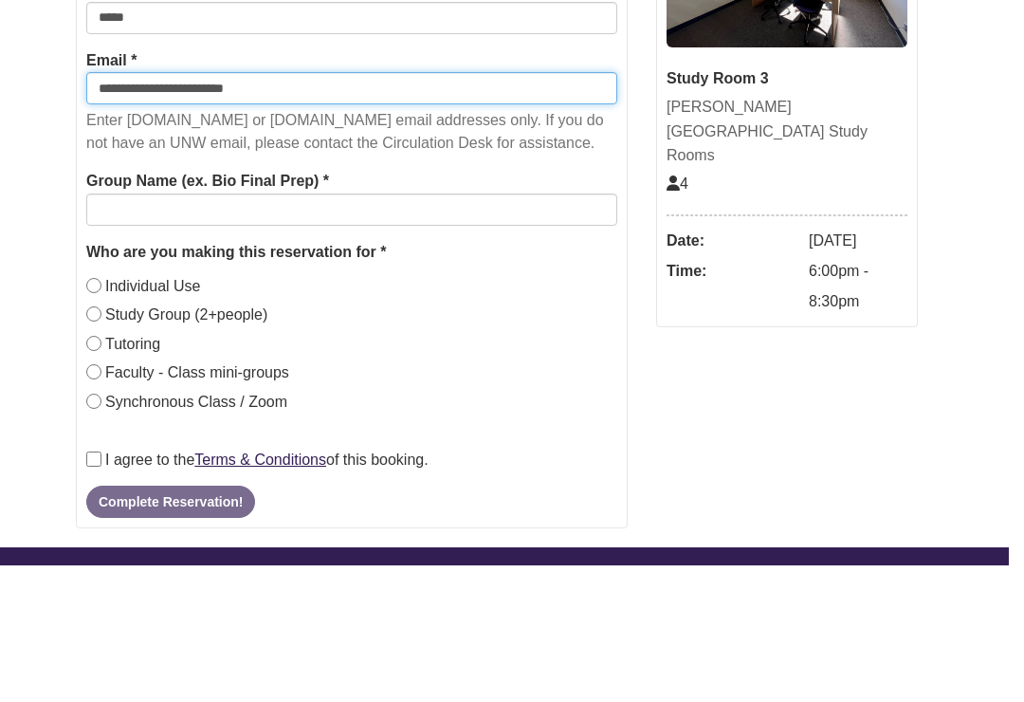
type input "**********"
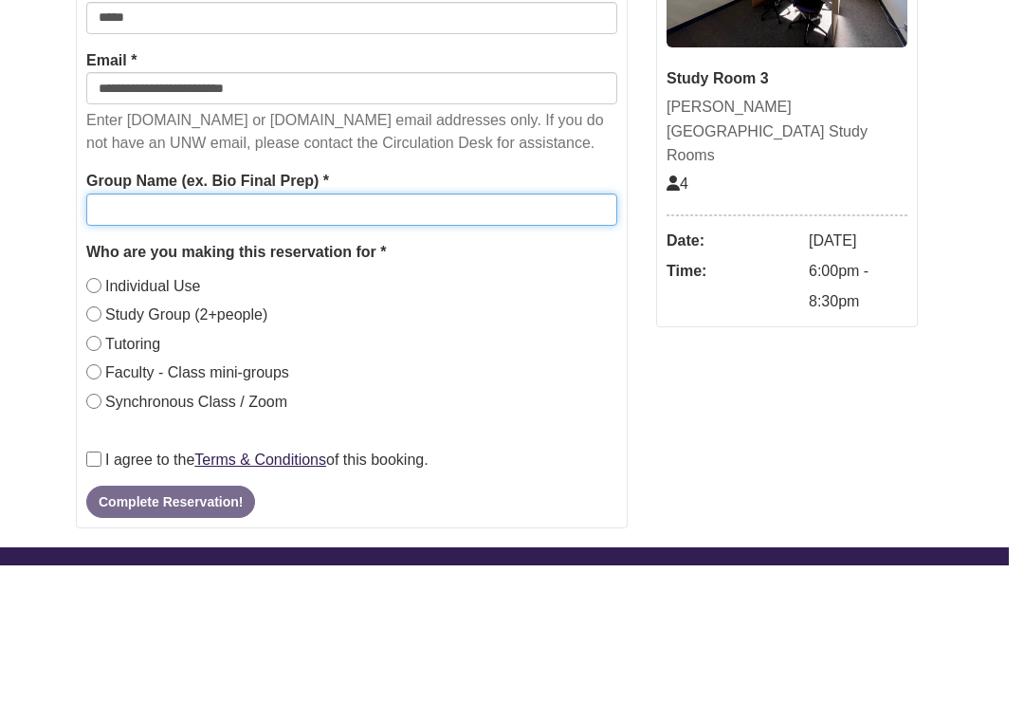
click at [125, 330] on input "Group Name (ex. Bio Final Prep) *" at bounding box center [351, 346] width 531 height 32
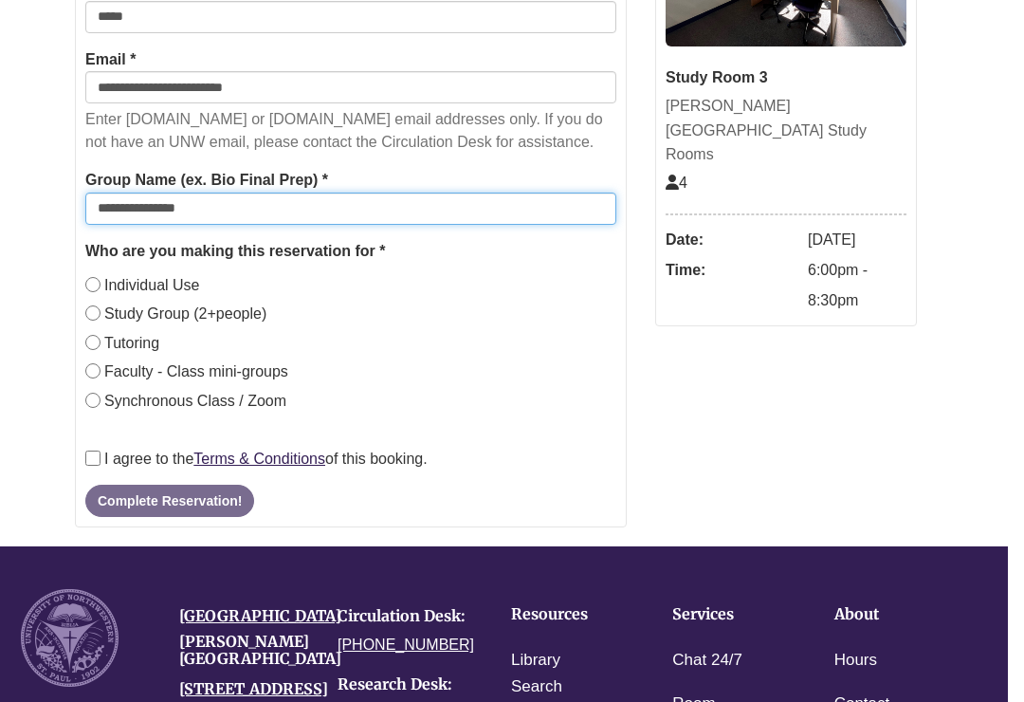
type input "**********"
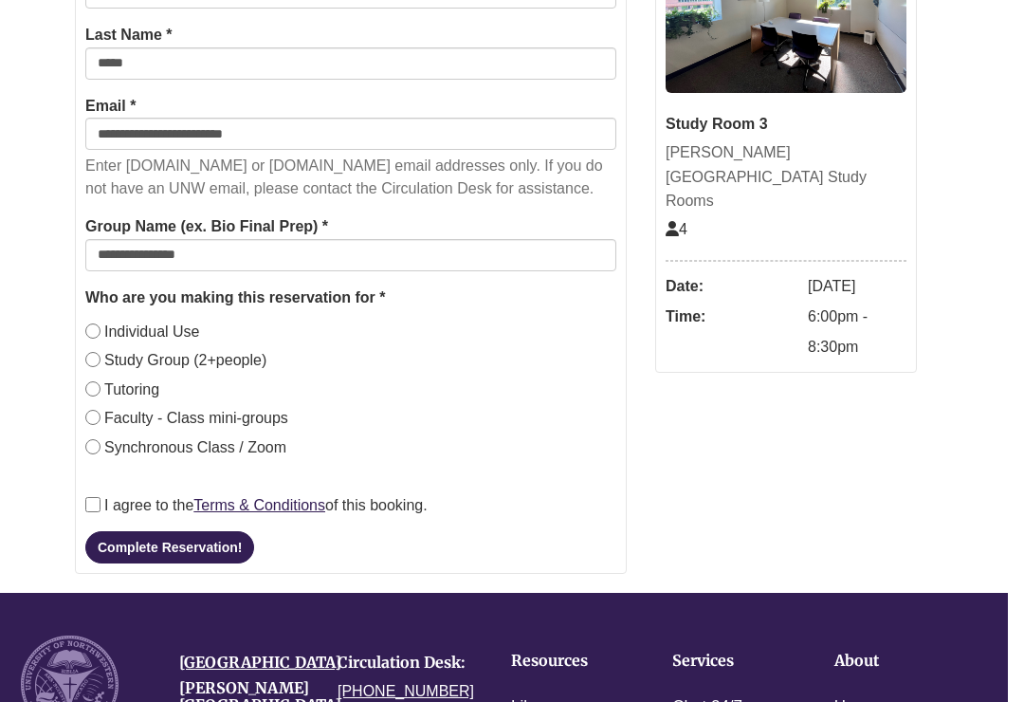
click at [133, 562] on button "Complete Reservation!" at bounding box center [169, 547] width 169 height 32
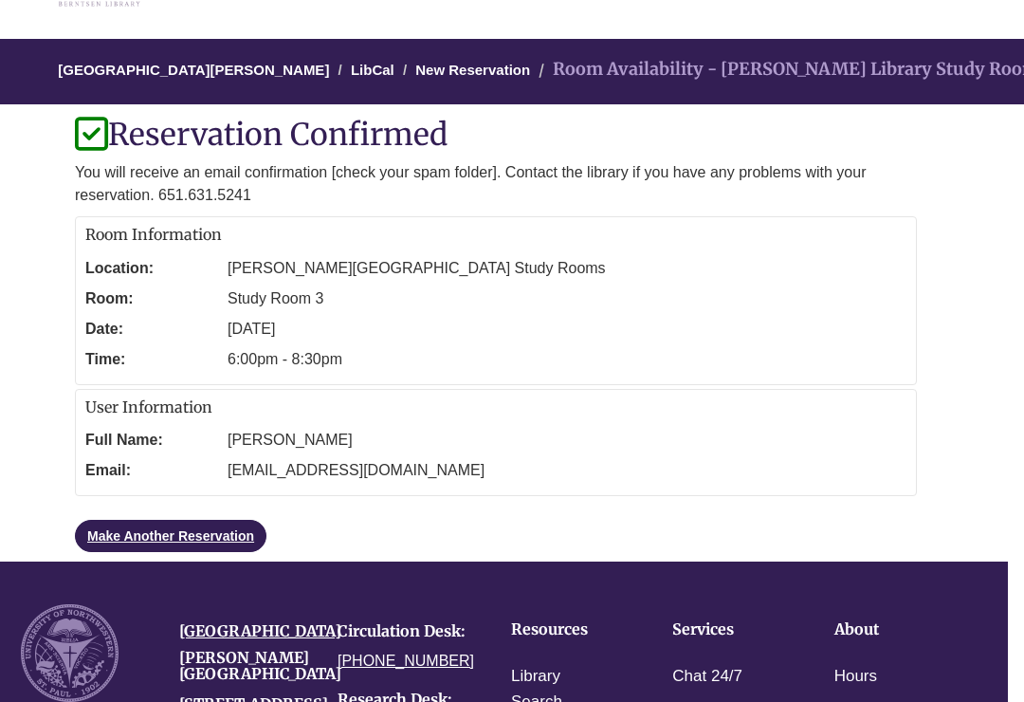
scroll to position [125, 16]
click at [236, 540] on link "Make Another Reservation" at bounding box center [171, 536] width 192 height 32
